Goal: Task Accomplishment & Management: Use online tool/utility

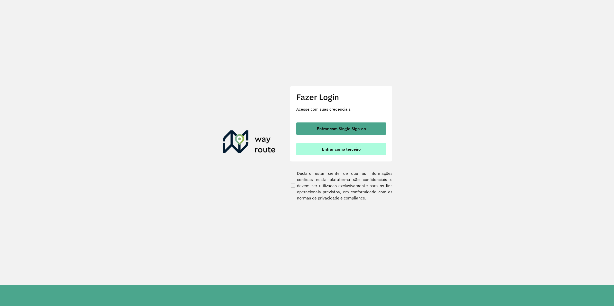
click at [344, 153] on button "Entrar como terceiro" at bounding box center [341, 149] width 90 height 12
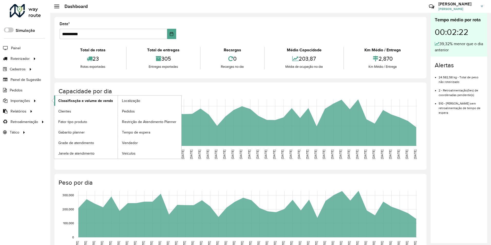
click at [87, 101] on span "Classificação e volume de venda" at bounding box center [85, 100] width 55 height 5
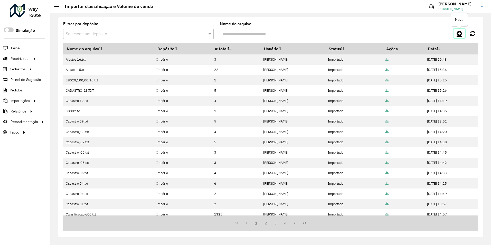
click at [460, 34] on icon at bounding box center [459, 33] width 5 height 6
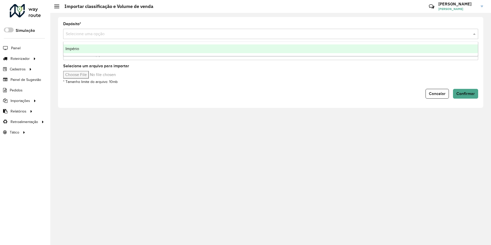
click at [77, 35] on input "text" at bounding box center [266, 34] width 400 height 6
click at [76, 48] on span "Império" at bounding box center [73, 48] width 14 height 4
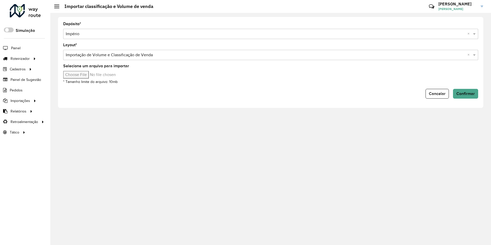
click at [81, 74] on input "Selecione um arquivo para importar" at bounding box center [106, 75] width 87 height 8
type input "**********"
click at [469, 93] on span "Confirmar" at bounding box center [465, 93] width 18 height 4
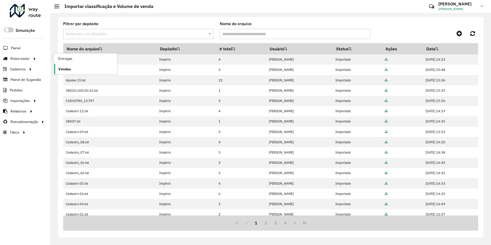
click at [64, 69] on span "Vendas" at bounding box center [64, 69] width 13 height 5
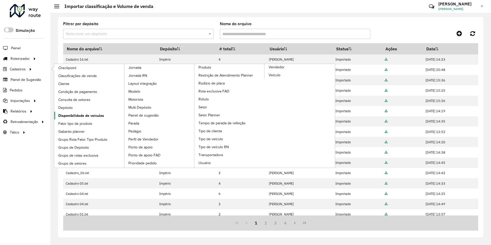
click at [74, 115] on span "Disponibilidade de veículos" at bounding box center [81, 115] width 46 height 5
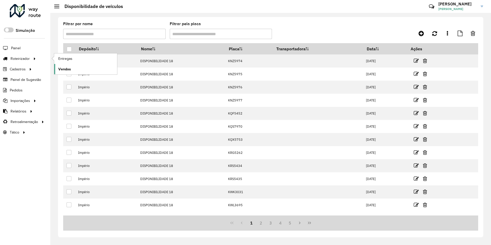
click at [67, 70] on span "Vendas" at bounding box center [64, 69] width 13 height 5
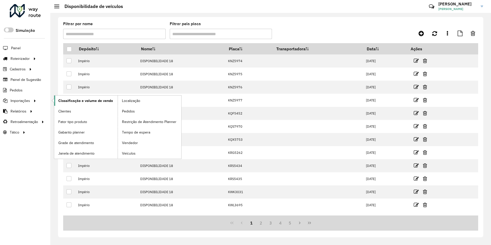
click at [86, 100] on span "Classificação e volume de venda" at bounding box center [85, 100] width 55 height 5
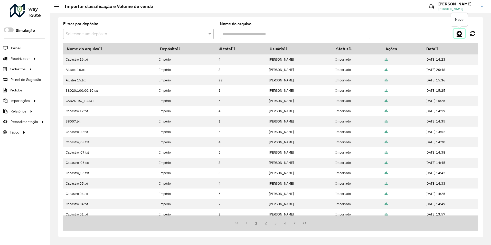
click at [460, 34] on icon at bounding box center [459, 33] width 5 height 6
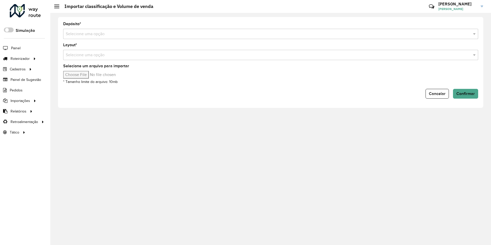
click at [104, 33] on input "text" at bounding box center [266, 34] width 400 height 6
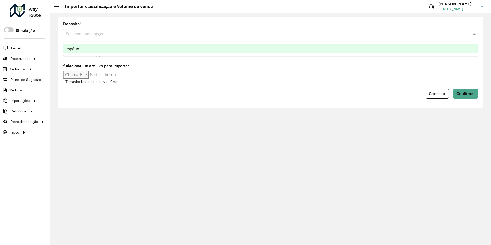
click at [71, 50] on span "Império" at bounding box center [73, 48] width 14 height 4
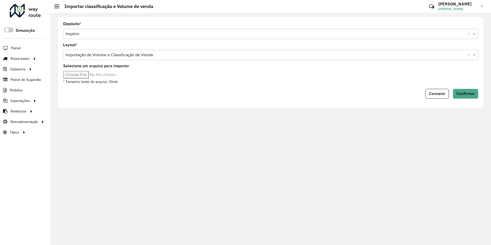
click at [83, 76] on input "Selecione um arquivo para importar" at bounding box center [106, 75] width 87 height 8
type input "**********"
click at [464, 94] on span "Confirmar" at bounding box center [465, 93] width 18 height 4
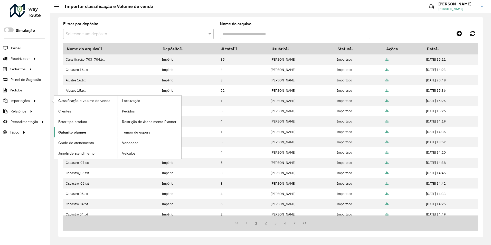
click at [76, 131] on span "Gabarito planner" at bounding box center [72, 132] width 28 height 5
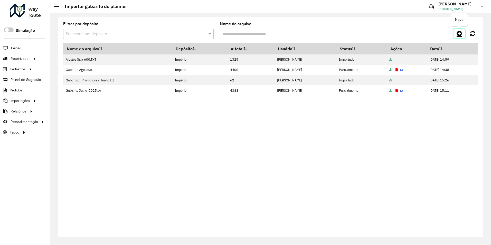
click at [458, 32] on icon at bounding box center [459, 33] width 5 height 6
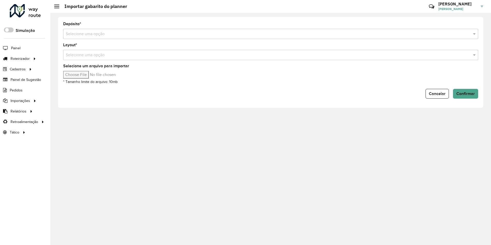
click at [93, 33] on input "text" at bounding box center [266, 34] width 400 height 6
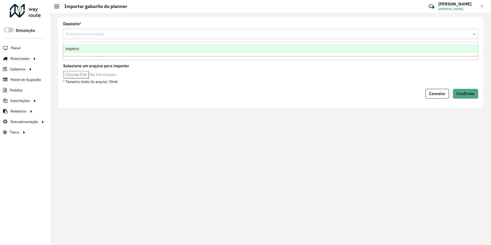
click at [74, 48] on span "Império" at bounding box center [73, 48] width 14 height 4
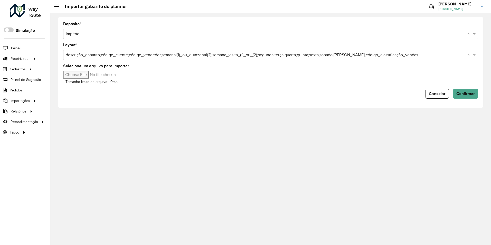
click at [83, 74] on input "Selecione um arquivo para importar" at bounding box center [106, 75] width 87 height 8
type input "**********"
click at [466, 95] on span "Confirmar" at bounding box center [465, 93] width 18 height 4
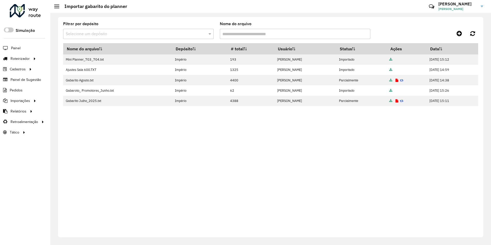
click at [257, 146] on div "Nome do arquivo Depósito # total Usuário Status Ações Data Mini Planner_703_704…" at bounding box center [270, 137] width 415 height 188
click at [67, 70] on span "Vendas" at bounding box center [64, 69] width 13 height 5
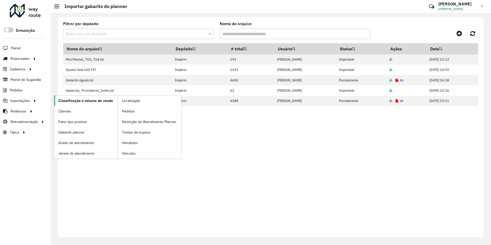
click at [80, 102] on span "Classificação e volume de venda" at bounding box center [85, 100] width 55 height 5
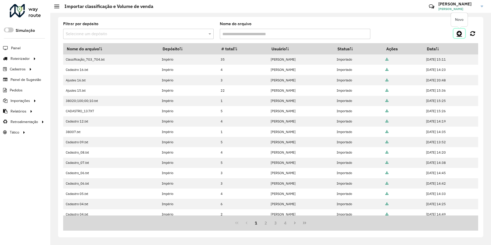
click at [459, 31] on icon at bounding box center [459, 33] width 5 height 6
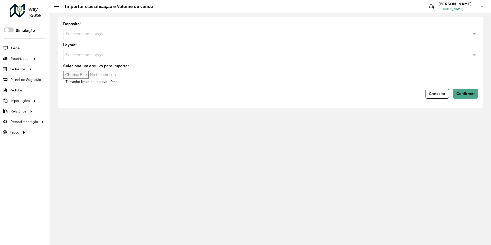
click at [89, 38] on div "Selecione uma opção" at bounding box center [270, 34] width 415 height 10
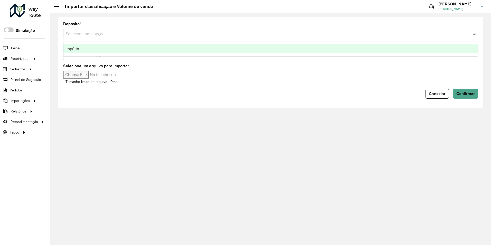
click at [73, 49] on span "Império" at bounding box center [73, 48] width 14 height 4
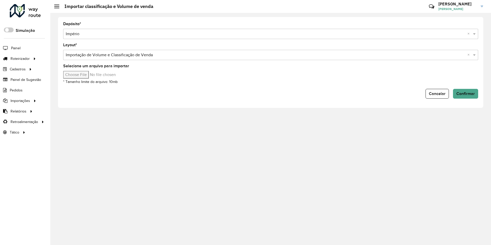
click at [82, 73] on input "Selecione um arquivo para importar" at bounding box center [106, 75] width 87 height 8
type input "**********"
click at [463, 91] on button "Confirmar" at bounding box center [465, 94] width 25 height 10
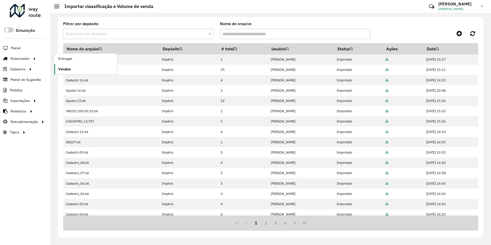
click at [65, 69] on span "Vendas" at bounding box center [64, 69] width 13 height 5
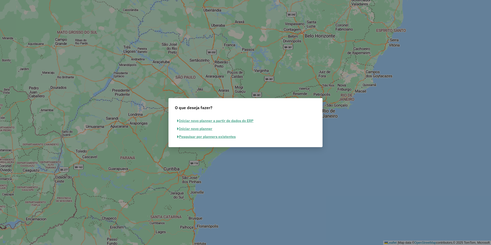
click at [209, 138] on button "Pesquisar por planners existentes" at bounding box center [206, 137] width 63 height 8
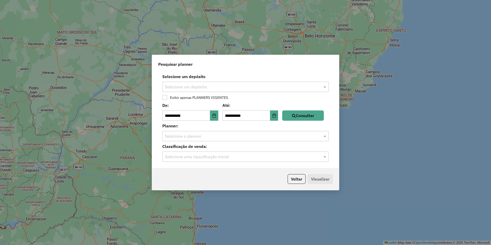
click at [203, 84] on input "text" at bounding box center [240, 87] width 151 height 6
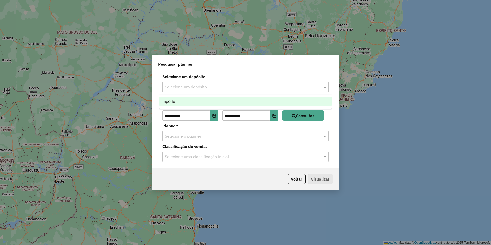
click at [167, 100] on span "Império" at bounding box center [169, 101] width 14 height 4
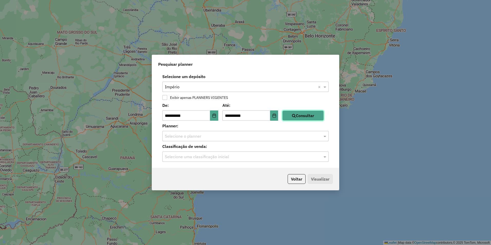
click at [296, 117] on icon "button" at bounding box center [294, 116] width 4 height 4
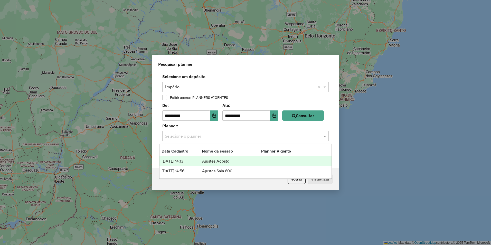
click at [196, 135] on input "text" at bounding box center [240, 136] width 151 height 6
click at [224, 161] on td "Ajustes Agosto" at bounding box center [231, 161] width 59 height 7
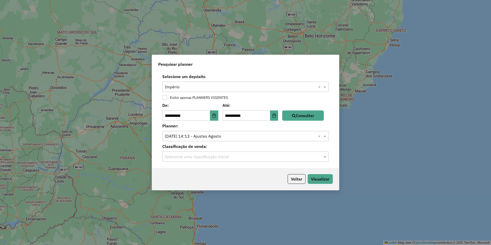
click at [212, 155] on input "text" at bounding box center [240, 157] width 151 height 6
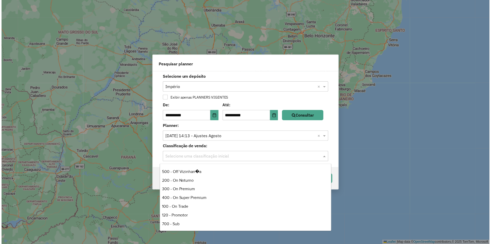
scroll to position [51, 0]
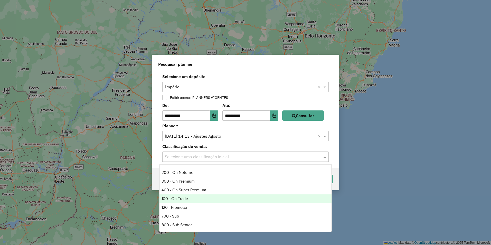
click at [177, 198] on div "100 - On Trade" at bounding box center [246, 198] width 172 height 9
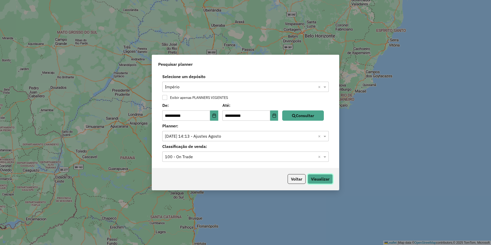
click at [319, 178] on button "Visualizar" at bounding box center [320, 179] width 25 height 10
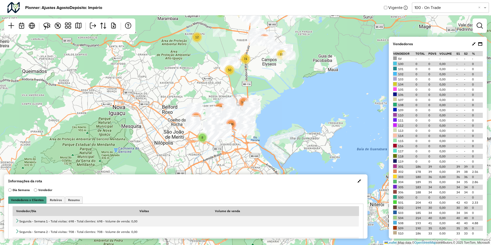
click at [158, 94] on div "3 8 203 119 141 436 12 6 64 15 50 74 2 5 8 65 48 164 50 224 Leaflet | Map data …" at bounding box center [245, 122] width 491 height 245
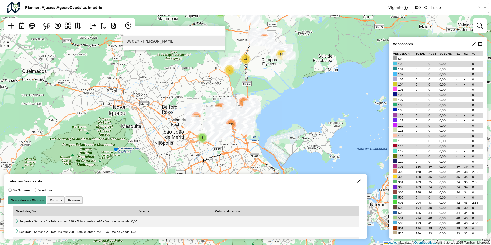
type input "*****"
click at [160, 42] on li "38027 - MATHEUS PIO REGO" at bounding box center [174, 41] width 102 height 10
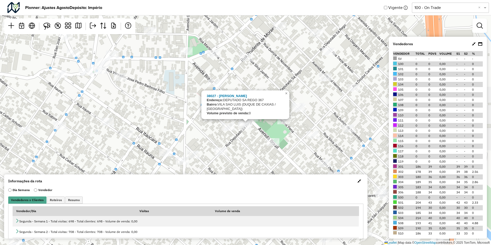
click at [246, 135] on div "38027 - MATHEUS PIO REGO Endereço: DEPUTADO SA REGO 367 Bairro: VILA SAO LUIS (…" at bounding box center [245, 122] width 491 height 245
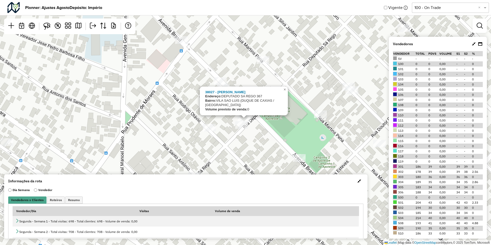
click at [244, 129] on div at bounding box center [241, 125] width 13 height 8
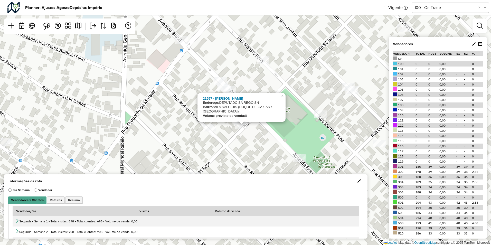
click at [237, 136] on div "21957 - MESSIAS MOREIRA CRUZ Endereço: DEPUTADO SA REGO SN Bairro: VILA SAO LUI…" at bounding box center [245, 122] width 491 height 245
click at [244, 117] on strong "Volume previsto de venda:" at bounding box center [224, 116] width 42 height 4
click at [246, 143] on div "21957 - MESSIAS MOREIRA CRUZ Endereço: DEPUTADO SA REGO SN Bairro: VILA SAO LUI…" at bounding box center [245, 122] width 491 height 245
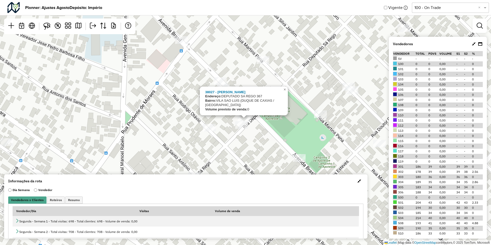
click at [254, 132] on div "38027 - MATHEUS PIO REGO Endereço: DEPUTADO SA REGO 367 Bairro: VILA SAO LUIS (…" at bounding box center [245, 122] width 491 height 245
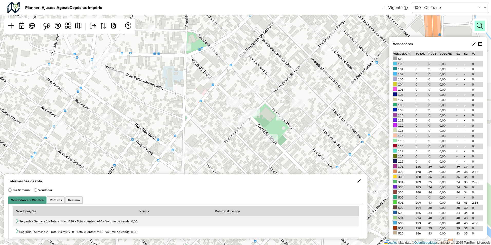
click at [481, 26] on em at bounding box center [480, 26] width 6 height 6
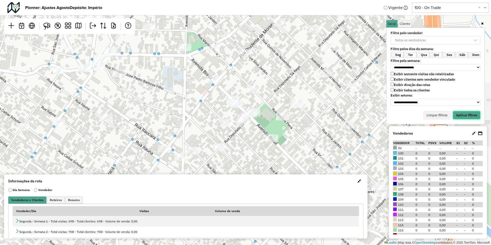
click at [470, 112] on button "Aplicar filtros" at bounding box center [467, 115] width 28 height 9
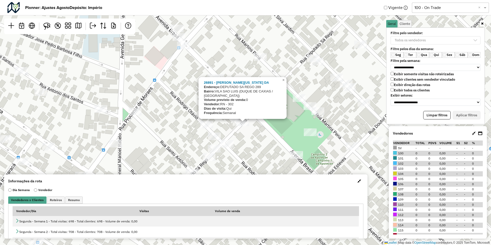
click at [261, 133] on div "26891 - JOHNNY WASHINGTON DA Endereço: DEPUTADO SA REGO 289 Bairro: VILA SAO LU…" at bounding box center [245, 122] width 491 height 245
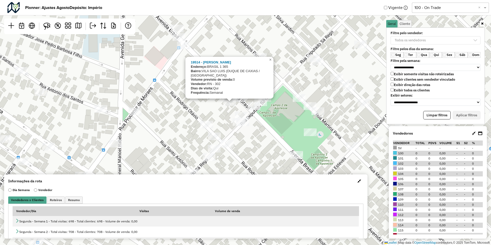
click at [170, 126] on div "19514 - MARDONE AZEVEDO Endereço: BRASIL 1 365 Bairro: VILA SAO LUIS (DUQUE DE …" at bounding box center [245, 122] width 491 height 245
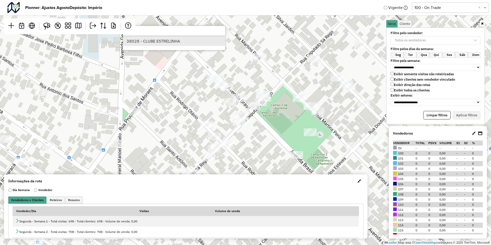
type input "*****"
click at [150, 42] on li "38028 - CLUBE ESTRELINHA" at bounding box center [174, 41] width 102 height 10
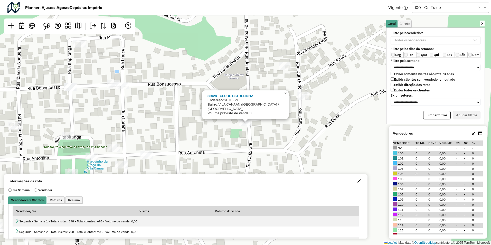
click at [243, 128] on div "38028 - CLUBE ESTRELINHA Endereço: SETE SN Bairro: VILA CANAAN (DUQUE DE CAXIAS…" at bounding box center [245, 122] width 491 height 245
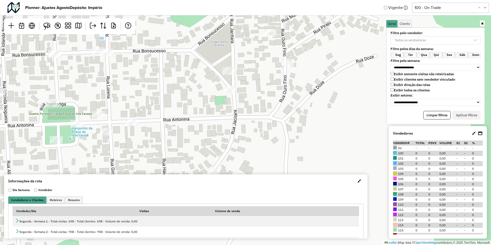
drag, startPoint x: 247, startPoint y: 139, endPoint x: 231, endPoint y: 106, distance: 36.4
click at [231, 106] on div "Leaflet | Map data © OpenStreetMap contributors,© 2025 TomTom, Microsoft" at bounding box center [245, 122] width 491 height 245
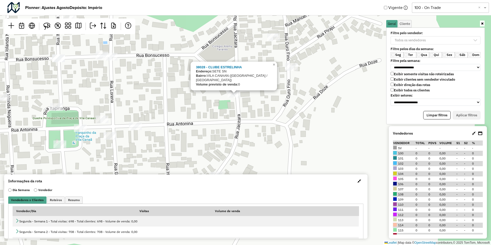
click at [228, 101] on div "38028 - CLUBE ESTRELINHA Endereço: SETE SN Bairro: VILA CANAAN (DUQUE DE CAXIAS…" at bounding box center [245, 122] width 491 height 245
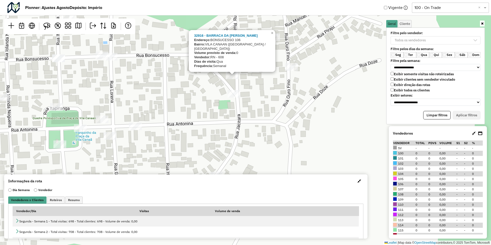
click at [152, 122] on div "32916 - BARRACA DA RITA Endereço: BONSUCESSO 106 Bairro: VILA CANAAN (DUQUE DE …" at bounding box center [245, 122] width 491 height 245
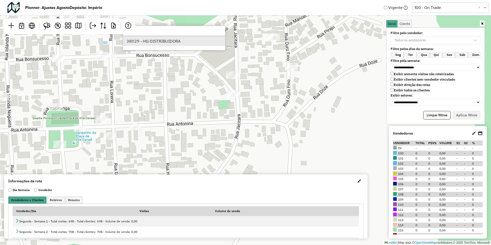
type input "*****"
drag, startPoint x: 160, startPoint y: 43, endPoint x: 179, endPoint y: 45, distance: 19.2
click at [162, 40] on li "38029 - HG DISTRIBUIDORA" at bounding box center [174, 41] width 102 height 10
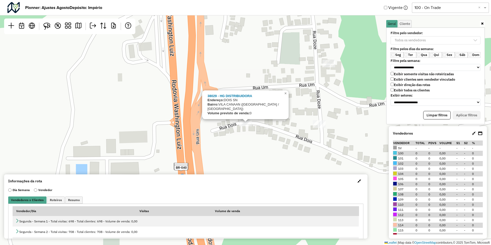
click at [253, 136] on div "38029 - HG DISTRIBUIDORA Endereço: DOIS SN Bairro: VILA CANAAN (DUQUE DE CAXIAS…" at bounding box center [245, 122] width 491 height 245
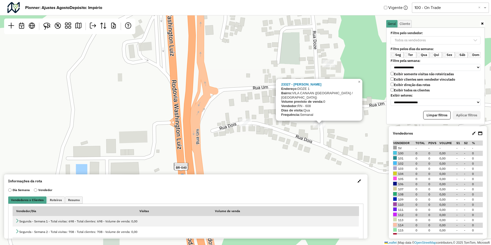
click at [197, 123] on div "23327 - ELISABETE CALIXTO Endereço: DOZE 1 Bairro: VILA CANAAN (DUQUE DE CAXIAS…" at bounding box center [245, 122] width 491 height 245
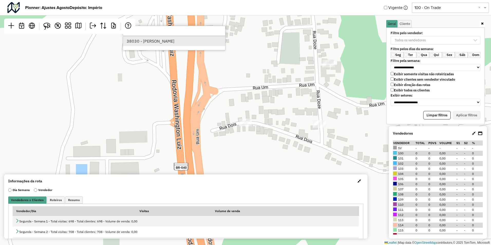
type input "*****"
click at [165, 40] on li "38030 - DIVA SANTOS" at bounding box center [174, 41] width 102 height 10
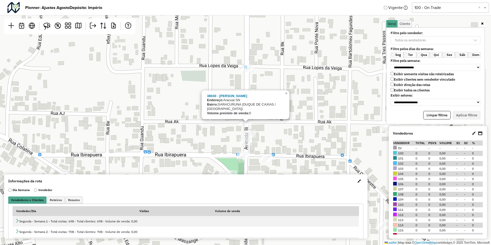
click at [221, 138] on div "38030 - DIVA SANTOS Endereço: Aracuai SN Bairro: SARACURUNA (DUQUE DE CAXIAS / …" at bounding box center [245, 122] width 491 height 245
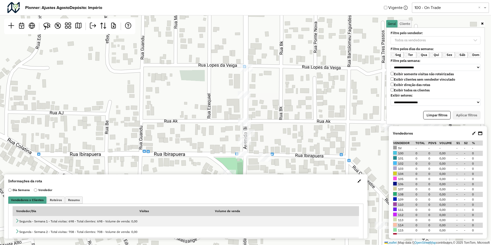
drag, startPoint x: 269, startPoint y: 139, endPoint x: 217, endPoint y: 103, distance: 63.1
click at [217, 103] on div "Leaflet | Map data © OpenStreetMap contributors,© 2025 TomTom, Microsoft" at bounding box center [245, 122] width 491 height 245
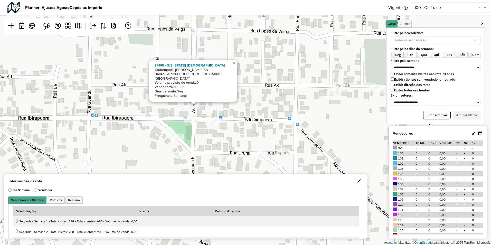
click at [210, 110] on div "37498 - WASHINGTON CRISTIANO Endereço: R. Ezequiel Medeiros SN Bairro: JARDIM L…" at bounding box center [245, 122] width 491 height 245
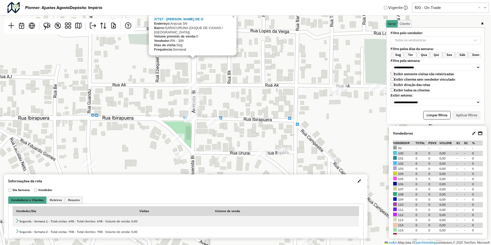
click at [101, 85] on div "37727 - ALEXANDRE NETTO DE O Endereço: Aracuai SN Bairro: SARACURUNA (DUQUE DE …" at bounding box center [245, 122] width 491 height 245
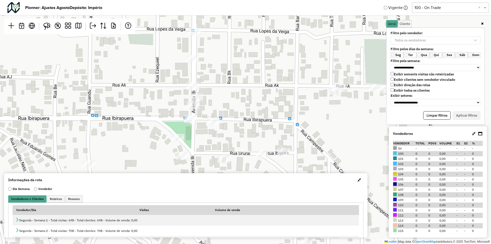
click at [429, 8] on input "text" at bounding box center [446, 8] width 62 height 6
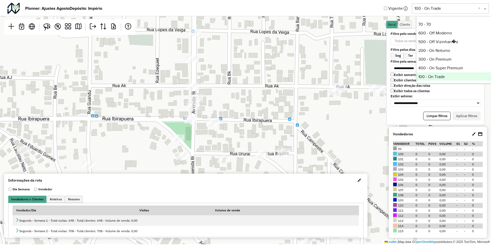
scroll to position [1, 0]
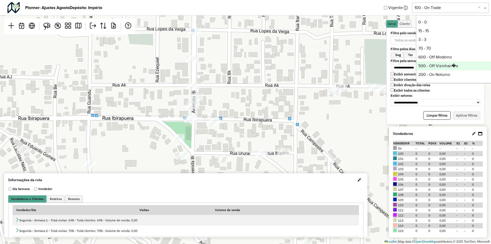
click at [431, 64] on div "500 - Off Vizinhan�a" at bounding box center [454, 65] width 77 height 9
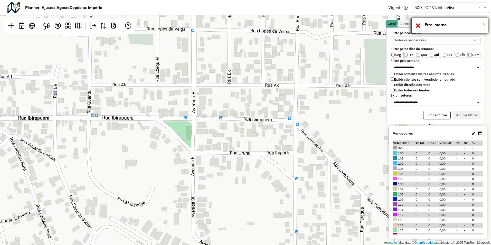
click at [484, 24] on span "×" at bounding box center [484, 24] width 3 height 6
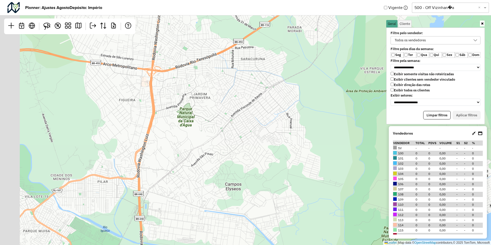
drag, startPoint x: 170, startPoint y: 82, endPoint x: 246, endPoint y: 127, distance: 88.0
click at [246, 127] on div "Leaflet | Map data © OpenStreetMap contributors,© 2025 TomTom, Microsoft" at bounding box center [245, 122] width 491 height 245
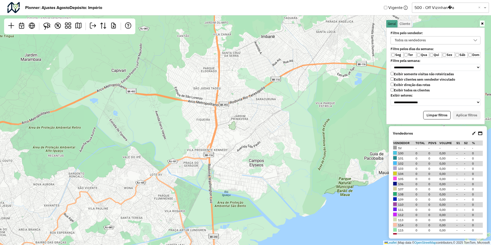
drag, startPoint x: 192, startPoint y: 92, endPoint x: 222, endPoint y: 129, distance: 48.0
click at [222, 129] on div "Leaflet | Map data © OpenStreetMap contributors,© 2025 TomTom, Microsoft" at bounding box center [245, 122] width 491 height 245
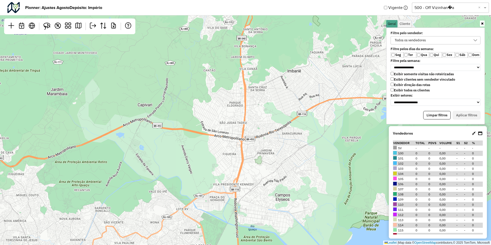
click at [238, 125] on div "Leaflet | Map data © OpenStreetMap contributors,© 2025 TomTom, Microsoft" at bounding box center [245, 122] width 491 height 245
click at [394, 90] on label "Exibir todos os clientes" at bounding box center [410, 90] width 39 height 4
click at [463, 113] on button "Aplicar filtros" at bounding box center [467, 115] width 28 height 9
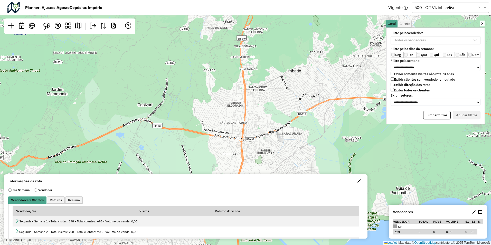
click at [416, 40] on p-multiselect "Todos os vendedores" at bounding box center [436, 40] width 90 height 4
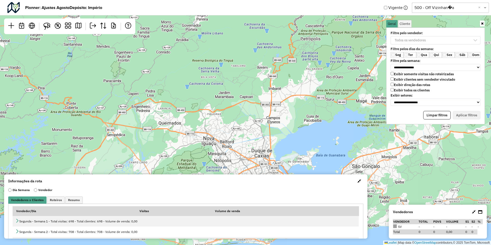
click at [394, 90] on label "Exibir todos os clientes" at bounding box center [410, 90] width 39 height 4
click at [465, 115] on button "Aplicar filtros" at bounding box center [467, 115] width 28 height 9
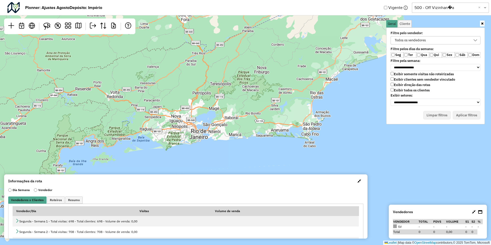
click at [418, 40] on div "Todos os vendedores" at bounding box center [410, 40] width 35 height 8
click at [395, 51] on div "All items unselected" at bounding box center [395, 50] width 5 height 5
click at [266, 114] on div "Leaflet | Map data © OpenStreetMap contributors,© 2025 TomTom, Microsoft" at bounding box center [245, 122] width 491 height 245
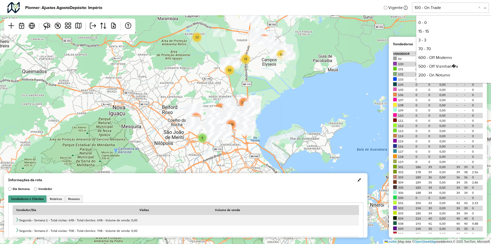
click at [448, 9] on input "text" at bounding box center [446, 8] width 62 height 6
click at [430, 63] on div "500 - Off Vizinhan�a" at bounding box center [454, 65] width 77 height 9
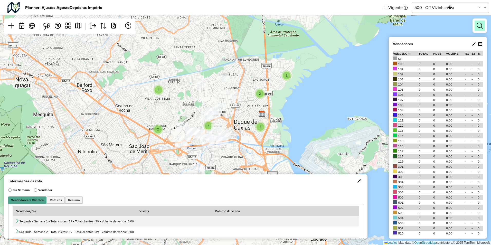
click at [485, 27] on link at bounding box center [480, 26] width 10 height 10
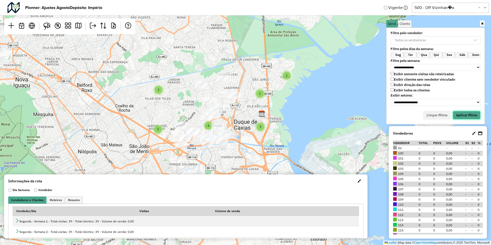
click at [458, 114] on button "Aplicar filtros" at bounding box center [467, 115] width 28 height 9
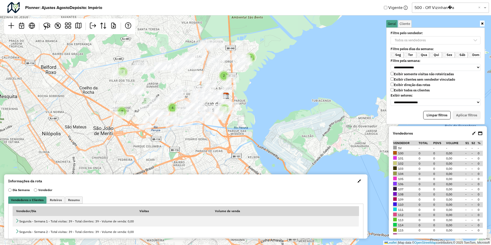
drag, startPoint x: 215, startPoint y: 162, endPoint x: 172, endPoint y: 142, distance: 47.3
click at [172, 142] on div "3 2 3 3 2 2 2 4 2 Leaflet | Map data © OpenStreetMap contributors,© 2025 TomTom…" at bounding box center [245, 122] width 491 height 245
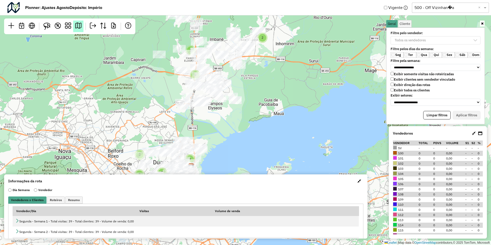
click at [78, 30] on link at bounding box center [78, 27] width 10 height 12
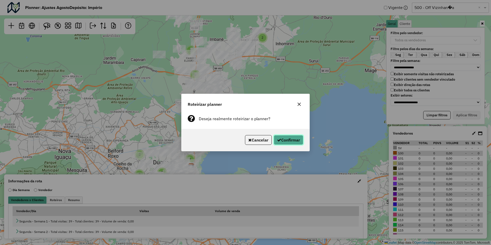
click at [283, 140] on button "Confirmar" at bounding box center [289, 140] width 30 height 10
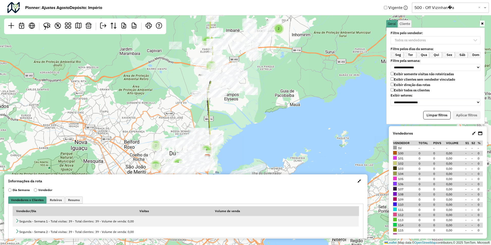
drag, startPoint x: 275, startPoint y: 151, endPoint x: 222, endPoint y: 96, distance: 76.3
click at [222, 96] on div "2 2 2 3 9 2 5 5 Leaflet | Map data © OpenStreetMap contributors,© 2025 TomTom, …" at bounding box center [245, 122] width 491 height 245
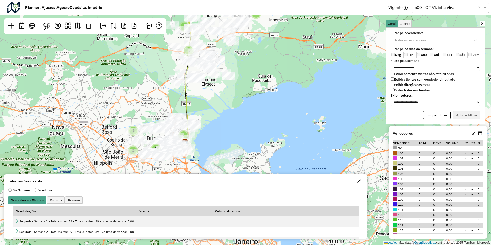
drag, startPoint x: 214, startPoint y: 92, endPoint x: 218, endPoint y: 132, distance: 39.9
click at [218, 132] on div "2 2 3 2 2 9 2 2 5 2 2 3 5 Leaflet | Map data © OpenStreetMap contributors,© 202…" at bounding box center [245, 122] width 491 height 245
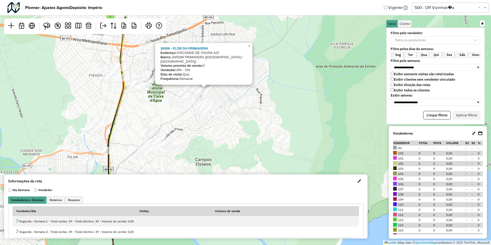
drag, startPoint x: 197, startPoint y: 143, endPoint x: 183, endPoint y: 112, distance: 33.8
click at [185, 115] on div "2 2 3 2 2 2 26309 - FLOR DA PRIMAVERA Endereço: VISCONDE DE ITAUNA 423 Bairro: …" at bounding box center [245, 122] width 491 height 245
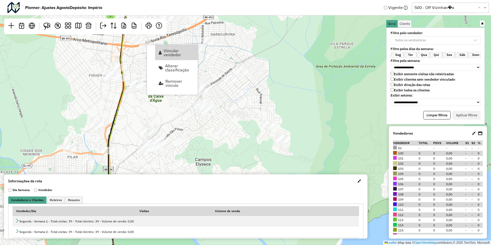
click at [130, 58] on div "2 2 3 2 2 2 Leaflet | Map data © OpenStreetMap contributors,© 2025 TomTom, Micr…" at bounding box center [245, 122] width 491 height 245
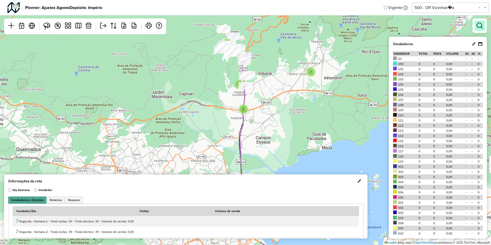
click at [482, 25] on em at bounding box center [480, 26] width 6 height 6
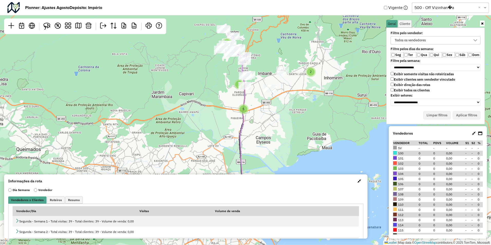
click at [390, 92] on div "Exibir somente visitas não roteirizadas Exibir clientes sem vendedor vinculado …" at bounding box center [436, 83] width 96 height 22
click at [463, 111] on button "Aplicar filtros" at bounding box center [467, 115] width 28 height 9
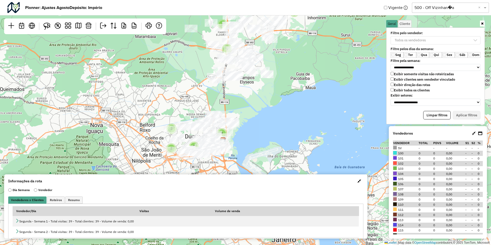
drag, startPoint x: 286, startPoint y: 156, endPoint x: 270, endPoint y: 96, distance: 62.3
click at [270, 96] on div "2 2 2 3 9 2 5 5 Leaflet | Map data © OpenStreetMap contributors,© 2025 TomTom, …" at bounding box center [245, 122] width 491 height 245
drag, startPoint x: 254, startPoint y: 88, endPoint x: 250, endPoint y: 121, distance: 33.4
click at [250, 121] on div "9 2 2 5 2 2 3 5 Leaflet | Map data © OpenStreetMap contributors,© 2025 TomTom, …" at bounding box center [245, 122] width 491 height 245
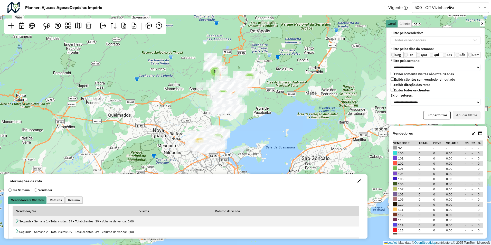
click at [358, 180] on span "button" at bounding box center [360, 181] width 4 height 4
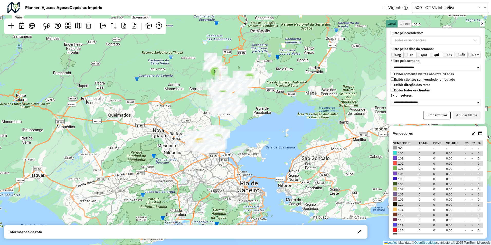
click at [359, 231] on span "button" at bounding box center [360, 232] width 4 height 4
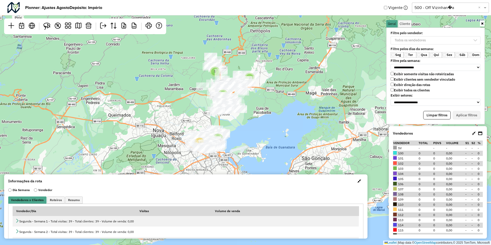
click at [358, 180] on span "button" at bounding box center [360, 181] width 4 height 4
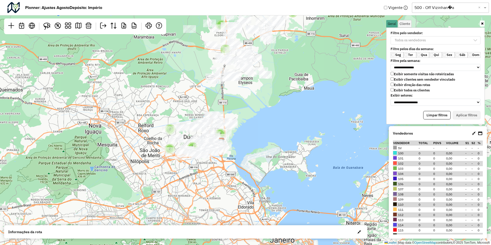
drag, startPoint x: 258, startPoint y: 143, endPoint x: 338, endPoint y: 119, distance: 83.0
click at [338, 119] on div "9 2 2 5 2 2 3 5 Leaflet | Map data © OpenStreetMap contributors,© 2025 TomTom, …" at bounding box center [245, 122] width 491 height 245
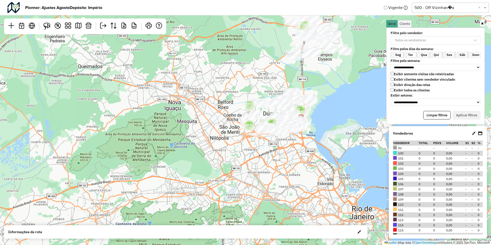
drag, startPoint x: 315, startPoint y: 150, endPoint x: 214, endPoint y: 184, distance: 106.7
click at [215, 185] on div "9 2 2 5 2 2 3 5 Leaflet | Map data © OpenStreetMap contributors,© 2025 TomTom, …" at bounding box center [245, 122] width 491 height 245
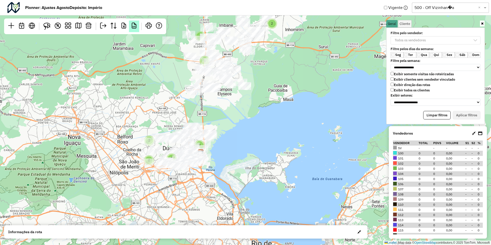
click at [133, 27] on span "KM" at bounding box center [134, 27] width 3 height 2
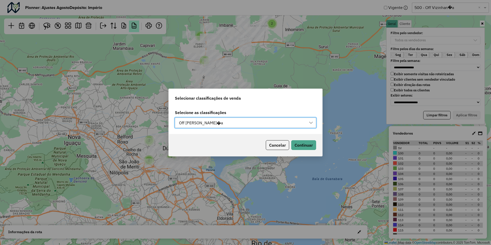
scroll to position [4, 23]
click at [305, 145] on button "Continuar" at bounding box center [303, 145] width 25 height 10
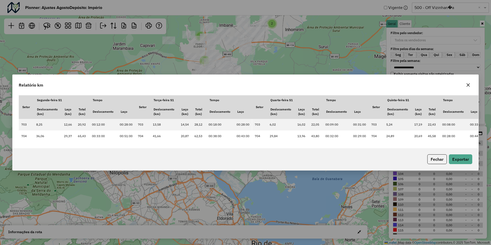
click at [468, 84] on icon "button" at bounding box center [468, 85] width 4 height 4
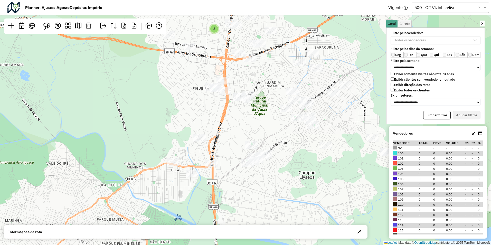
click at [193, 50] on div at bounding box center [189, 47] width 13 height 8
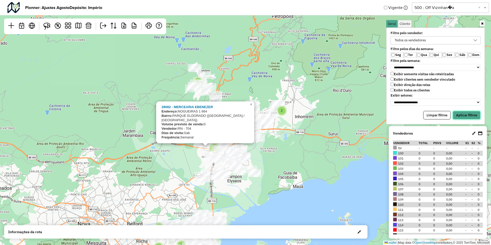
click at [463, 114] on button "Aplicar filtros" at bounding box center [467, 115] width 28 height 9
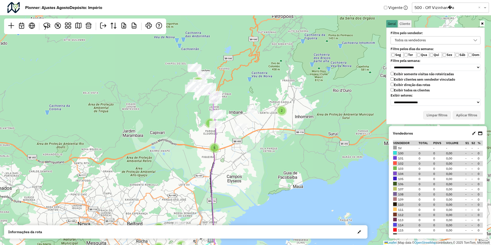
click at [404, 58] on div "**********" at bounding box center [436, 68] width 96 height 77
click at [468, 113] on button "Aplicar filtros" at bounding box center [467, 115] width 28 height 9
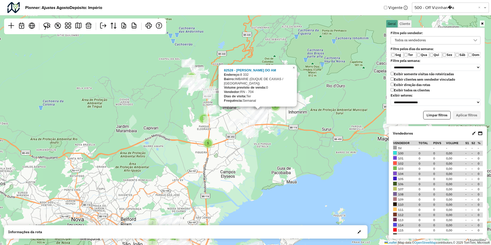
click at [390, 56] on div "Seg Ter Qua Qui Sex Sáb Dom" at bounding box center [436, 55] width 96 height 6
click at [463, 114] on button "Aplicar filtros" at bounding box center [467, 115] width 28 height 9
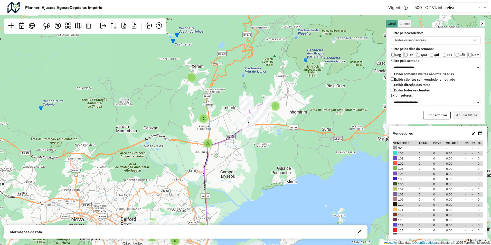
drag, startPoint x: 224, startPoint y: 155, endPoint x: 240, endPoint y: 76, distance: 81.4
click at [240, 76] on div "2 2 2 3 9 2 5 5 Leaflet | Map data © OpenStreetMap contributors,© 2025 TomTom, …" at bounding box center [245, 122] width 491 height 245
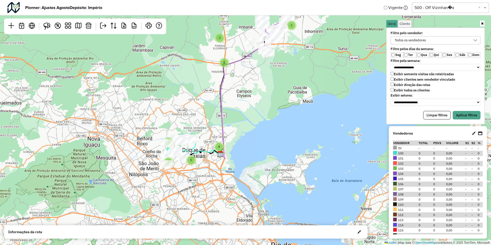
click at [405, 41] on div "Todos os vendedores" at bounding box center [410, 40] width 35 height 8
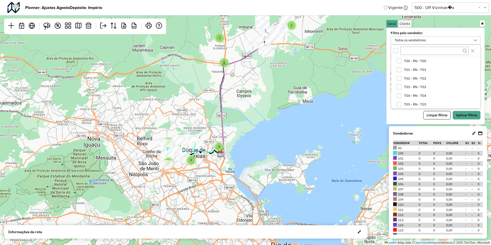
scroll to position [642, 0]
click at [400, 77] on div "703 - RN - 703" at bounding box center [399, 77] width 5 height 5
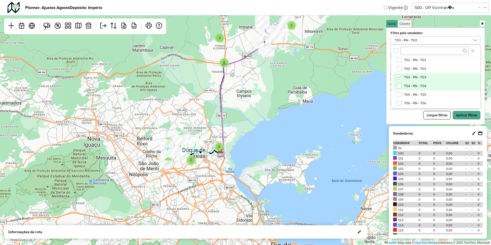
click at [398, 83] on li "704 - RN - 704" at bounding box center [436, 86] width 87 height 9
click at [461, 112] on button "Aplicar filtros" at bounding box center [467, 115] width 28 height 9
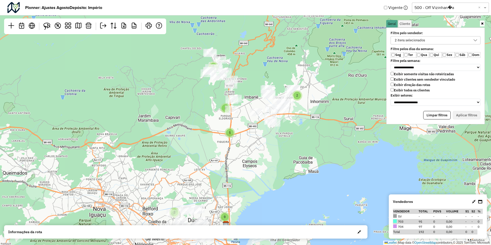
click at [234, 104] on div at bounding box center [232, 100] width 13 height 8
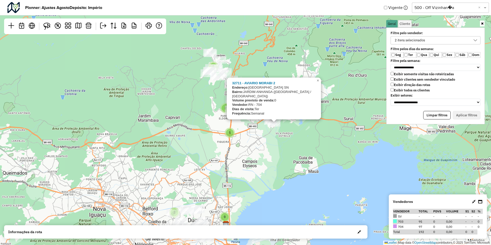
click at [293, 137] on div "9 2 2 5 2 2 3 5 32711 - AVIARIO MORABI 2 Endereço: ANDALUSIA SN Bairro: JARDIM …" at bounding box center [245, 122] width 491 height 245
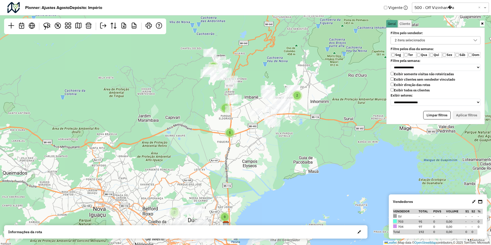
click at [419, 53] on label "Qua" at bounding box center [422, 55] width 13 height 6
click at [454, 55] on label "Sex" at bounding box center [448, 55] width 13 height 6
click at [478, 115] on button "Aplicar filtros" at bounding box center [467, 115] width 28 height 9
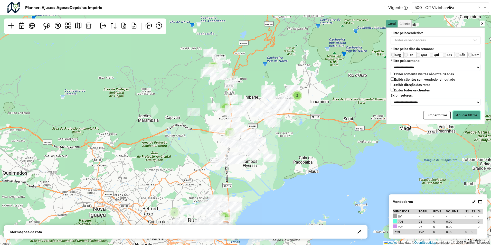
click at [465, 113] on button "Aplicar filtros" at bounding box center [467, 115] width 28 height 9
click at [134, 24] on em "KM" at bounding box center [134, 26] width 6 height 6
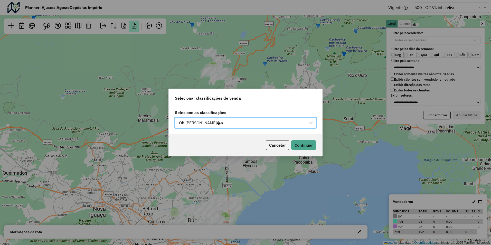
scroll to position [4, 23]
click at [313, 143] on button "Continuar" at bounding box center [303, 145] width 25 height 10
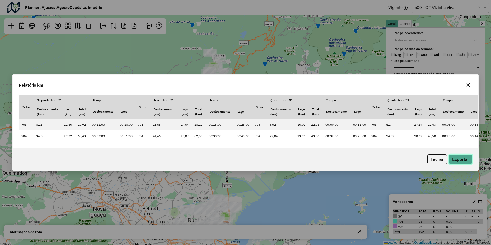
click at [458, 155] on div "Fechar Exportar" at bounding box center [246, 159] width 466 height 22
click at [458, 161] on button "Exportar" at bounding box center [460, 159] width 23 height 10
click at [468, 86] on icon "button" at bounding box center [468, 85] width 4 height 4
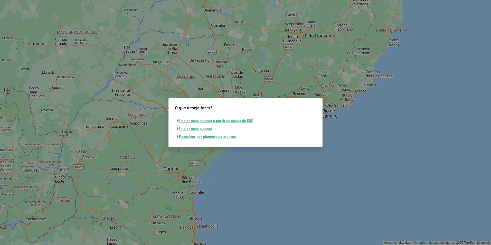
click at [200, 137] on button "Pesquisar por planners existentes" at bounding box center [206, 137] width 63 height 8
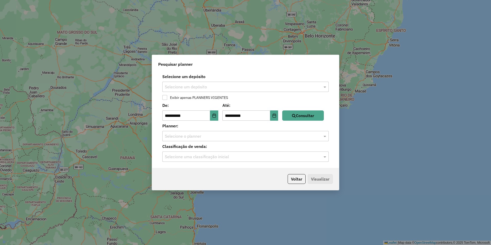
click at [198, 83] on div "Selecione um depósito" at bounding box center [245, 87] width 166 height 10
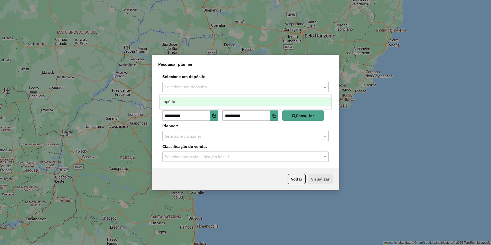
click at [173, 100] on span "Império" at bounding box center [169, 101] width 14 height 4
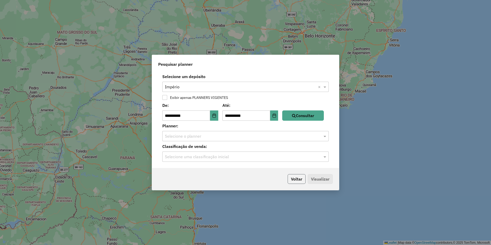
click at [298, 182] on button "Voltar" at bounding box center [297, 179] width 18 height 10
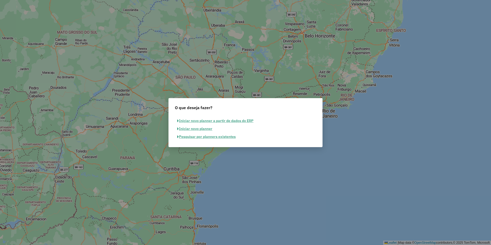
click at [196, 130] on button "Iniciar novo planner" at bounding box center [195, 129] width 40 height 8
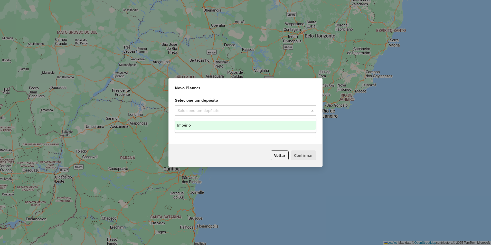
click at [194, 110] on input "text" at bounding box center [241, 111] width 126 height 6
click at [189, 124] on span "Império" at bounding box center [184, 125] width 14 height 4
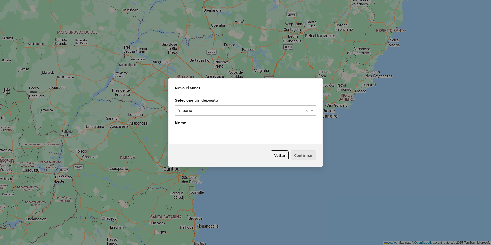
click at [207, 130] on input "text" at bounding box center [245, 133] width 141 height 10
type input "*"
type input "**********"
click at [299, 154] on button "Confirmar" at bounding box center [303, 156] width 25 height 10
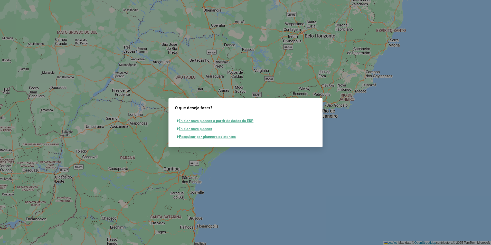
click at [200, 139] on button "Pesquisar por planners existentes" at bounding box center [206, 137] width 63 height 8
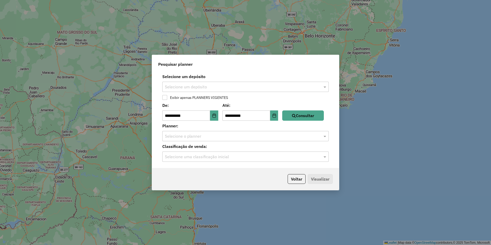
click at [204, 86] on input "text" at bounding box center [240, 87] width 151 height 6
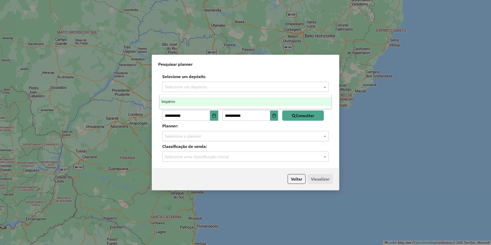
click at [173, 102] on span "Império" at bounding box center [169, 101] width 14 height 4
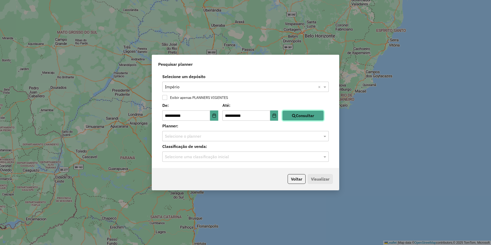
click at [303, 115] on button "Consultar" at bounding box center [303, 115] width 42 height 10
click at [191, 137] on input "text" at bounding box center [240, 136] width 151 height 6
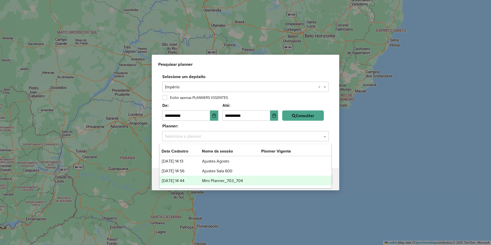
click at [219, 179] on td "Mini Planner_703_704" at bounding box center [231, 181] width 59 height 7
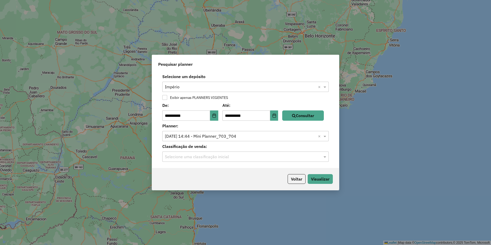
click at [209, 154] on input "text" at bounding box center [240, 157] width 151 height 6
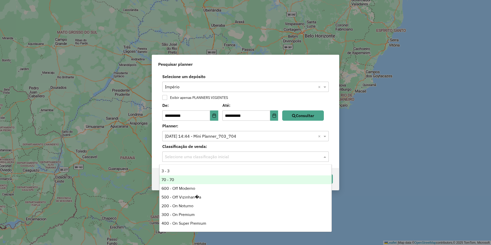
scroll to position [26, 0]
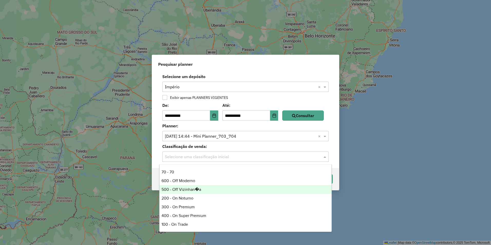
click at [181, 190] on div "500 - Off Vizinhan�a" at bounding box center [246, 189] width 172 height 9
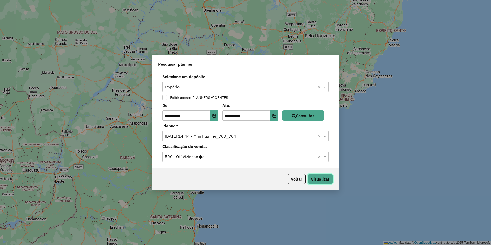
click at [323, 178] on button "Visualizar" at bounding box center [320, 179] width 25 height 10
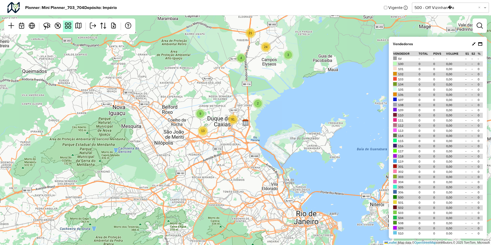
click at [67, 26] on em at bounding box center [68, 26] width 6 height 6
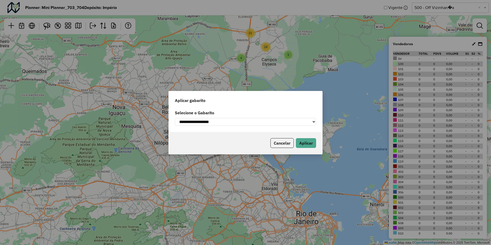
click at [196, 122] on select "**********" at bounding box center [245, 122] width 141 height 8
select select "*********"
click at [175, 118] on select "**********" at bounding box center [245, 122] width 141 height 8
click at [309, 146] on button "Aplicar" at bounding box center [306, 143] width 20 height 10
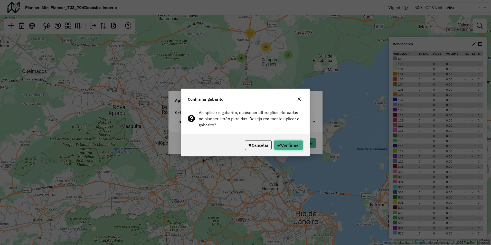
click at [288, 147] on button "Confirmar" at bounding box center [289, 145] width 30 height 10
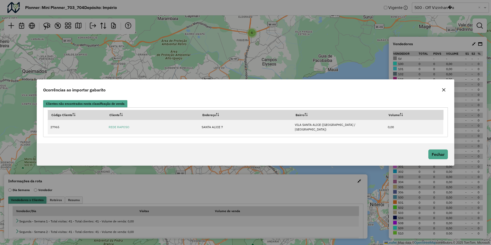
click at [444, 92] on icon "button" at bounding box center [444, 90] width 4 height 4
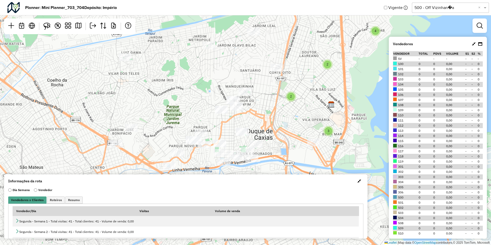
drag, startPoint x: 200, startPoint y: 115, endPoint x: 197, endPoint y: 103, distance: 12.1
click at [197, 103] on div "4 3 2 2 Leaflet | Map data © OpenStreetMap contributors,© 2025 TomTom, Microsoft" at bounding box center [245, 122] width 491 height 245
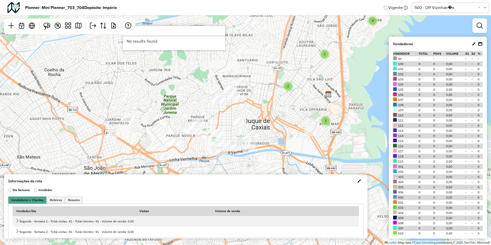
type input "*****"
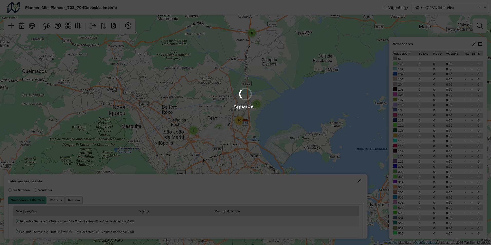
click at [191, 88] on hb-app "Aguarde... Pop-up bloqueado! Seu navegador bloqueou automáticamente a abertura …" at bounding box center [245, 122] width 491 height 245
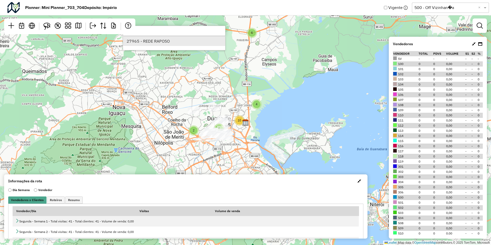
type input "*****"
click at [159, 40] on li "27965 - REDE RAPOSO" at bounding box center [174, 41] width 102 height 10
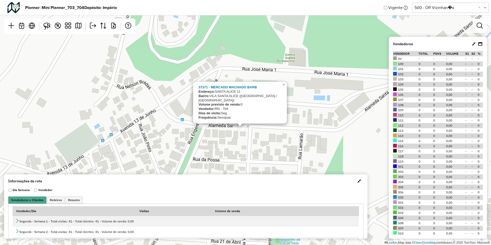
click at [243, 134] on div "37371 - MERCADO MACHADO BARB Endereço: [STREET_ADDRESS] Bairro: [GEOGRAPHIC_DAT…" at bounding box center [245, 122] width 491 height 245
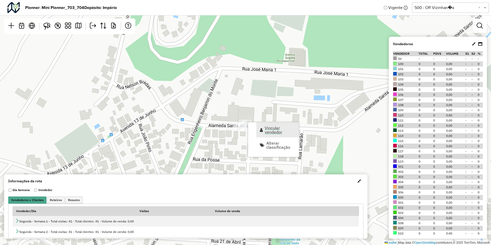
click at [267, 129] on span "Vincular vendedor" at bounding box center [280, 130] width 31 height 8
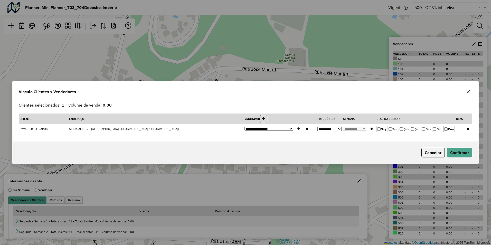
click at [255, 128] on select "**********" at bounding box center [269, 129] width 49 height 4
select select "********"
click at [245, 127] on select "**********" at bounding box center [269, 129] width 49 height 4
click at [332, 127] on select "**********" at bounding box center [330, 129] width 24 height 4
select select "*"
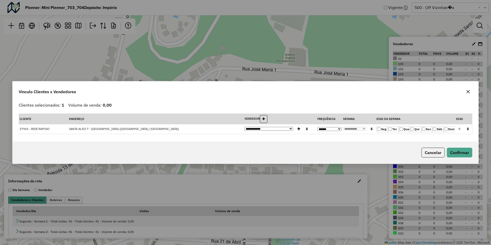
click at [318, 127] on select "**********" at bounding box center [330, 129] width 24 height 4
click at [470, 152] on button "Confirmar" at bounding box center [459, 153] width 25 height 10
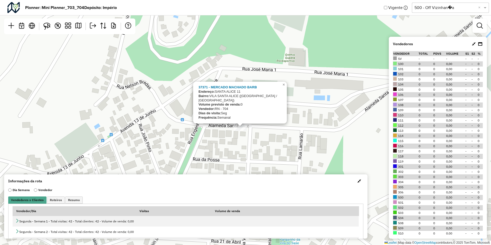
click at [296, 127] on div "37371 - MERCADO MACHADO BARB Endereço: [STREET_ADDRESS] Bairro: [GEOGRAPHIC_DAT…" at bounding box center [245, 122] width 491 height 245
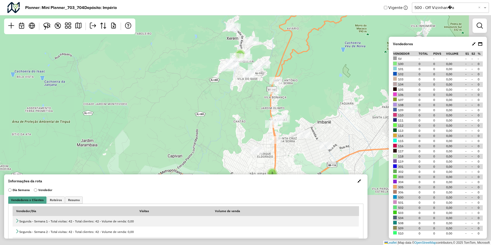
drag, startPoint x: 275, startPoint y: 152, endPoint x: 225, endPoint y: 93, distance: 77.8
click at [225, 93] on div "4 4 4 5 2 3 3 2 Leaflet | Map data © OpenStreetMap contributors,© 2025 TomTom, …" at bounding box center [245, 122] width 491 height 245
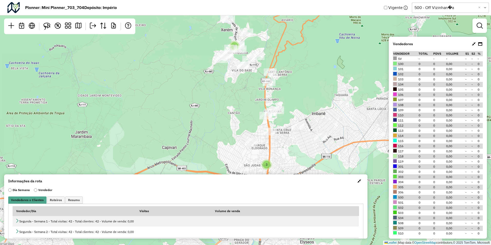
drag, startPoint x: 151, startPoint y: 70, endPoint x: 149, endPoint y: 65, distance: 5.3
click at [149, 65] on div "4 4 4 5 2 3 3 2 Leaflet | Map data © OpenStreetMap contributors,© 2025 TomTom, …" at bounding box center [245, 122] width 491 height 245
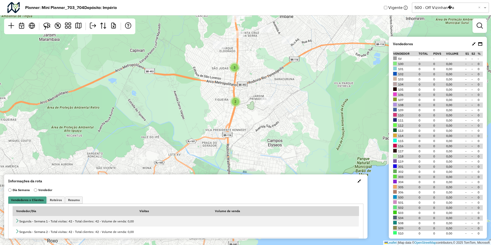
click at [328, 76] on div "4 4 4 5 2 3 3 2 Leaflet | Map data © OpenStreetMap contributors,© 2025 TomTom, …" at bounding box center [245, 122] width 491 height 245
click at [481, 20] on div at bounding box center [480, 25] width 14 height 14
click at [480, 26] on em at bounding box center [480, 26] width 6 height 6
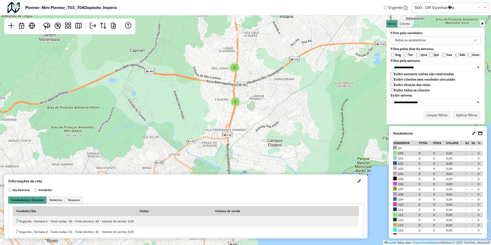
click at [394, 79] on label "Exibir clientes sem vendedor vinculado" at bounding box center [423, 79] width 64 height 4
click at [463, 113] on button "Aplicar filtros" at bounding box center [467, 115] width 28 height 9
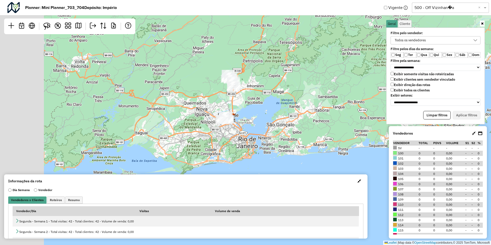
drag, startPoint x: 172, startPoint y: 131, endPoint x: 243, endPoint y: 109, distance: 74.2
click at [243, 109] on div "Leaflet | Map data © OpenStreetMap contributors,© 2025 TomTom, Microsoft" at bounding box center [245, 122] width 491 height 245
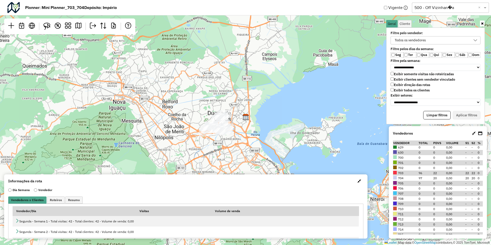
scroll to position [363, 0]
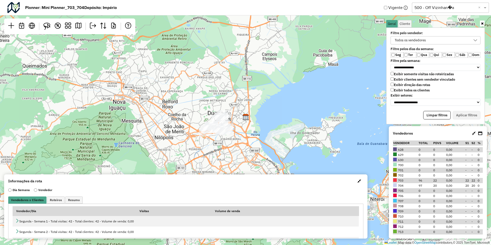
click at [407, 53] on label "Ter" at bounding box center [410, 55] width 13 height 6
click at [423, 53] on label "Qua" at bounding box center [422, 55] width 13 height 6
click at [439, 55] on label "Qui" at bounding box center [435, 55] width 13 height 6
click at [446, 54] on label "Sex" at bounding box center [448, 55] width 13 height 6
click at [466, 114] on button "Aplicar filtros" at bounding box center [467, 115] width 28 height 9
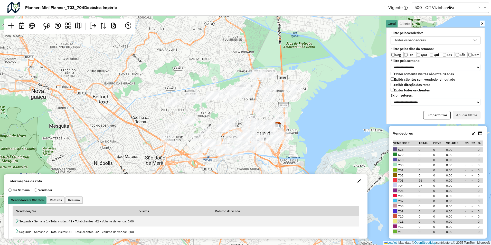
drag, startPoint x: 318, startPoint y: 117, endPoint x: 291, endPoint y: 164, distance: 54.7
click at [291, 164] on div "Leaflet | Map data © OpenStreetMap contributors,© 2025 TomTom, Microsoft" at bounding box center [245, 122] width 491 height 245
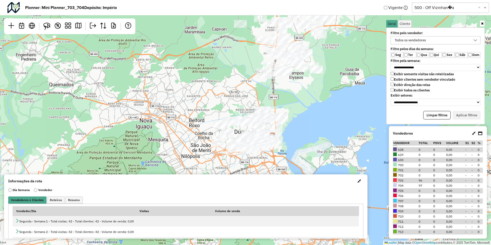
drag, startPoint x: 303, startPoint y: 90, endPoint x: 287, endPoint y: 112, distance: 27.4
click at [286, 114] on div "Leaflet | Map data © OpenStreetMap contributors,© 2025 TomTom, Microsoft" at bounding box center [245, 122] width 491 height 245
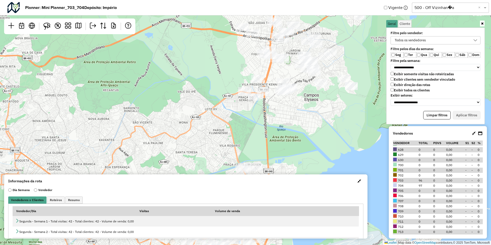
click at [465, 55] on label "Sáb" at bounding box center [461, 55] width 13 height 6
click at [460, 54] on label "Sáb" at bounding box center [461, 55] width 13 height 6
click at [429, 42] on div "Todos os vendedores" at bounding box center [432, 40] width 78 height 8
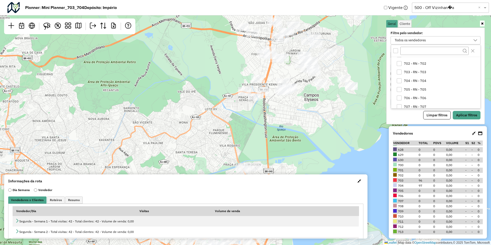
scroll to position [642, 0]
click at [398, 86] on div "704 - RN - 704" at bounding box center [399, 85] width 5 height 5
click at [471, 120] on div "Filtre pelo vendedor: 704 - RN - 704 100 - RN - 100 101 - RN - 101 102 - RN - 1…" at bounding box center [435, 75] width 99 height 97
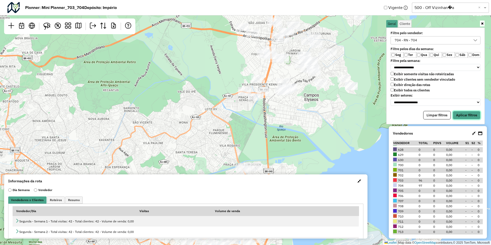
click at [464, 114] on button "Aplicar filtros" at bounding box center [467, 115] width 28 height 9
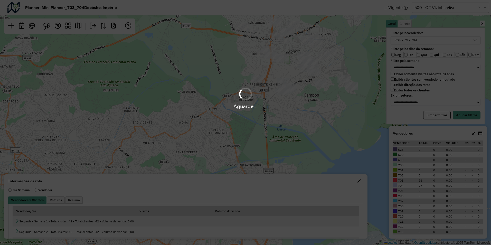
scroll to position [0, 0]
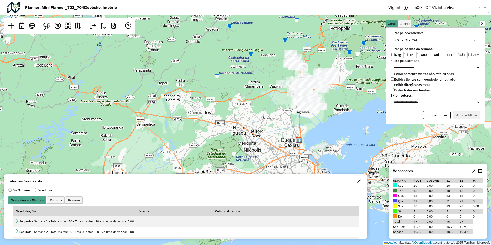
drag, startPoint x: 333, startPoint y: 125, endPoint x: 314, endPoint y: 124, distance: 19.3
click at [314, 124] on div "Leaflet | Map data © OpenStreetMap contributors,© 2025 TomTom, Microsoft" at bounding box center [245, 122] width 491 height 245
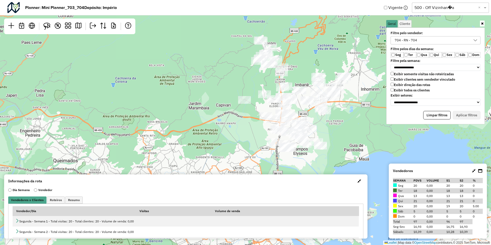
click at [406, 42] on div "704 - RN - 704" at bounding box center [406, 40] width 26 height 8
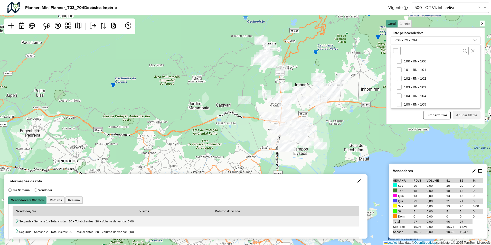
scroll to position [624, 0]
click at [401, 106] on div "704 - RN - 704" at bounding box center [399, 103] width 5 height 5
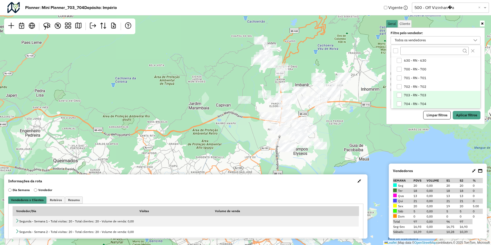
click at [398, 97] on div "703 - RN - 703" at bounding box center [399, 95] width 5 height 5
click at [473, 114] on button "Aplicar filtros" at bounding box center [467, 115] width 28 height 9
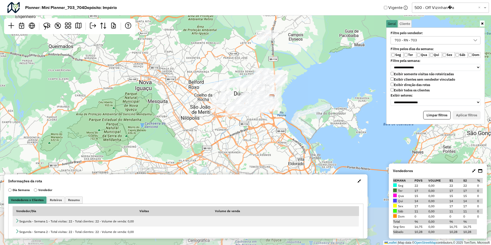
drag, startPoint x: 302, startPoint y: 152, endPoint x: 297, endPoint y: 37, distance: 114.4
click at [297, 37] on div "Leaflet | Map data © OpenStreetMap contributors,© 2025 TomTom, Microsoft" at bounding box center [245, 122] width 491 height 245
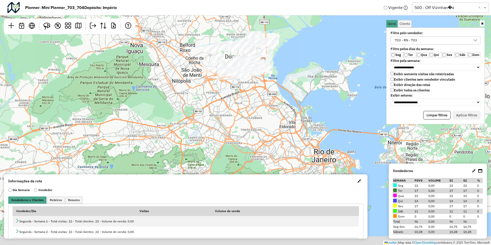
drag, startPoint x: 310, startPoint y: 98, endPoint x: 302, endPoint y: 61, distance: 38.0
click at [302, 61] on div "Leaflet | Map data © OpenStreetMap contributors,© 2025 TomTom, Microsoft" at bounding box center [245, 122] width 491 height 245
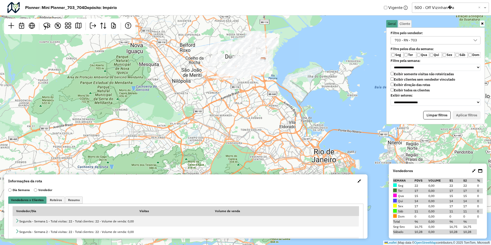
drag, startPoint x: 231, startPoint y: 98, endPoint x: 234, endPoint y: 141, distance: 43.8
click at [234, 141] on div "Leaflet | Map data © OpenStreetMap contributors,© 2025 TomTom, Microsoft" at bounding box center [245, 122] width 491 height 245
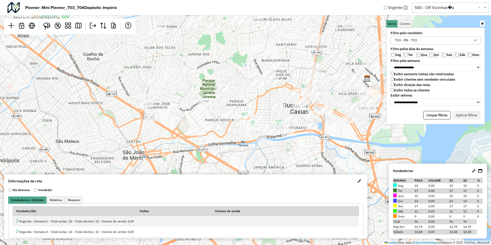
drag, startPoint x: 244, startPoint y: 60, endPoint x: 223, endPoint y: 125, distance: 68.7
click at [223, 130] on div "Leaflet | Map data © OpenStreetMap contributors,© 2025 TomTom, Microsoft" at bounding box center [245, 122] width 491 height 245
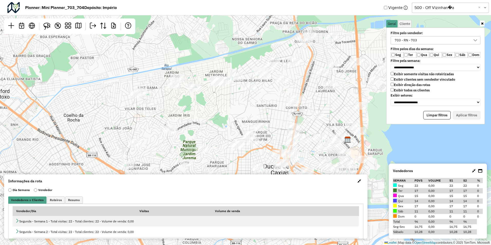
drag, startPoint x: 222, startPoint y: 131, endPoint x: 234, endPoint y: 79, distance: 53.3
click at [234, 79] on div "Leaflet | Map data © OpenStreetMap contributors,© 2025 TomTom, Microsoft" at bounding box center [245, 122] width 491 height 245
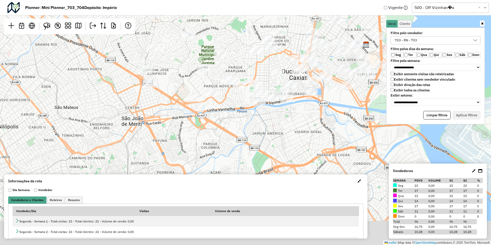
drag, startPoint x: 225, startPoint y: 105, endPoint x: 232, endPoint y: 53, distance: 52.1
click at [232, 53] on div "Leaflet | Map data © OpenStreetMap contributors,© 2025 TomTom, Microsoft" at bounding box center [245, 122] width 491 height 245
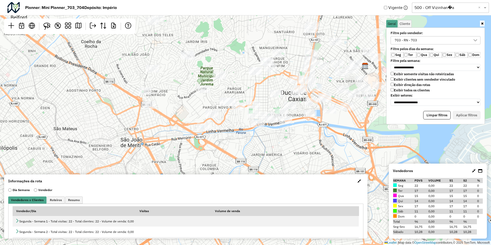
drag, startPoint x: 234, startPoint y: 63, endPoint x: 216, endPoint y: 143, distance: 81.7
click at [216, 143] on div "Leaflet | Map data © OpenStreetMap contributors,© 2025 TomTom, Microsoft" at bounding box center [245, 122] width 491 height 245
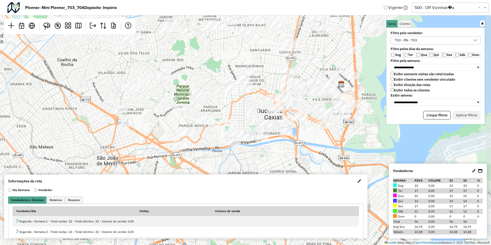
drag, startPoint x: 242, startPoint y: 119, endPoint x: 236, endPoint y: 58, distance: 61.9
click at [236, 57] on div "Leaflet | Map data © OpenStreetMap contributors,© 2025 TomTom, Microsoft" at bounding box center [245, 122] width 491 height 245
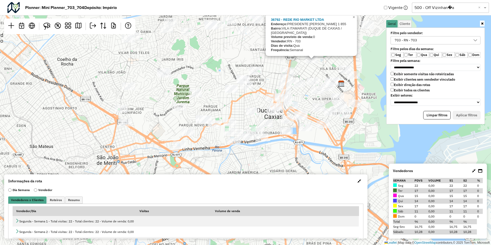
click at [376, 117] on div "36792 - REDE RIO MARKET LTDA Endereço: PRESIDENTE TANCREDO NEVES 1 855 Bairro: …" at bounding box center [245, 122] width 491 height 245
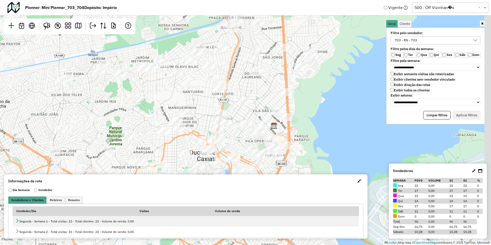
drag, startPoint x: 369, startPoint y: 137, endPoint x: 302, endPoint y: 174, distance: 76.9
click at [302, 174] on div "Leaflet | Map data © OpenStreetMap contributors,© 2025 TomTom, Microsoft" at bounding box center [245, 122] width 491 height 245
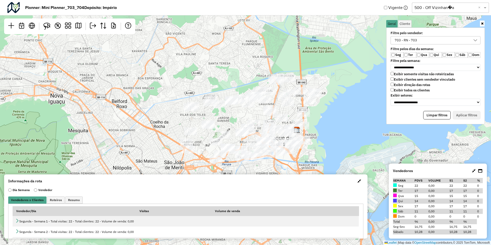
click at [329, 113] on div "Leaflet | Map data © OpenStreetMap contributors,© 2025 TomTom, Microsoft" at bounding box center [245, 122] width 491 height 245
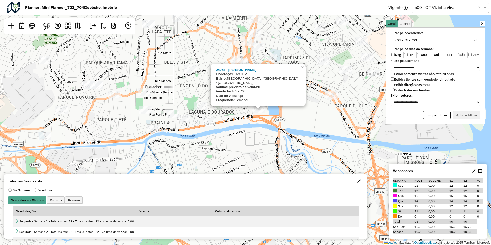
click at [255, 134] on div "24068 - JENILDO GOMES Endereço: BRASIL 21 Bairro: JARDIM VILA NOVA (DUQUE DE CA…" at bounding box center [245, 122] width 491 height 245
click at [268, 141] on div "24068 - JENILDO GOMES Endereço: BRASIL 21 Bairro: JARDIM VILA NOVA (DUQUE DE CA…" at bounding box center [245, 122] width 491 height 245
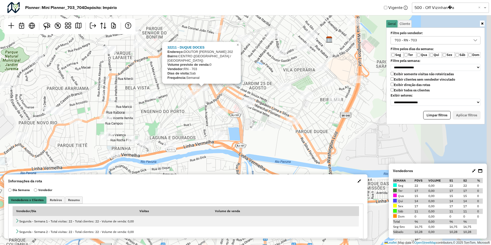
drag, startPoint x: 300, startPoint y: 145, endPoint x: 241, endPoint y: 177, distance: 67.7
click at [231, 184] on hb-planner "**********" at bounding box center [245, 122] width 491 height 245
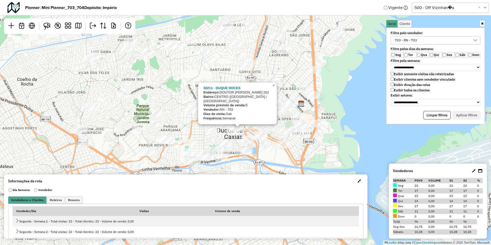
click at [175, 92] on div "32211 - DUQUE DOCES Endereço: DOUTOR MANUEL TELES 202 Bairro: CENTRO (DUQUE DE …" at bounding box center [245, 122] width 491 height 245
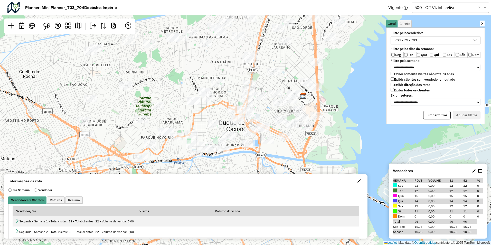
drag, startPoint x: 176, startPoint y: 125, endPoint x: 204, endPoint y: 66, distance: 66.0
click at [204, 66] on div "Leaflet | Map data © OpenStreetMap contributors,© 2025 TomTom, Microsoft" at bounding box center [245, 122] width 491 height 245
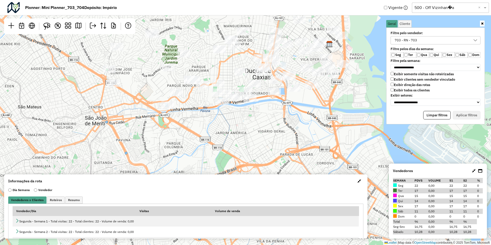
click at [161, 66] on div "Leaflet | Map data © OpenStreetMap contributors,© 2025 TomTom, Microsoft" at bounding box center [245, 122] width 491 height 245
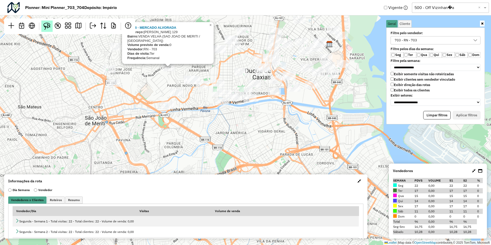
click at [43, 27] on link at bounding box center [46, 26] width 11 height 11
drag, startPoint x: 159, startPoint y: 105, endPoint x: 190, endPoint y: 96, distance: 32.4
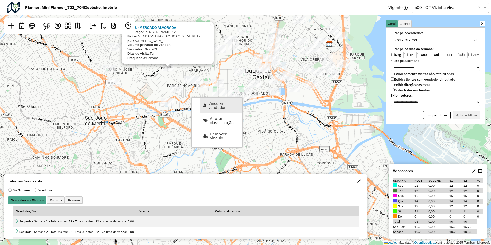
click at [217, 104] on span "Vincular vendedor" at bounding box center [223, 105] width 31 height 8
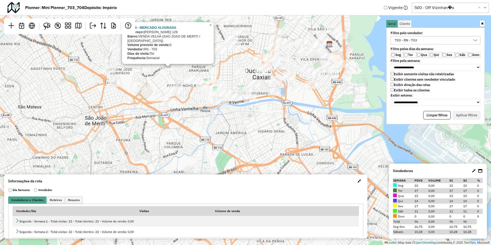
select select "********"
select select "*"
select select "********"
select select "*"
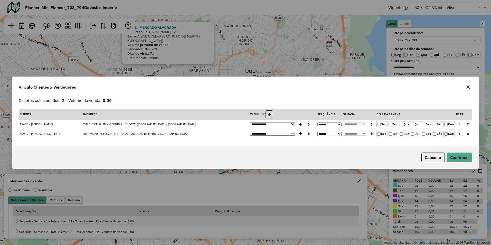
click at [393, 124] on label "Ter" at bounding box center [393, 124] width 11 height 6
click at [393, 136] on label "Ter" at bounding box center [393, 134] width 11 height 6
drag, startPoint x: 468, startPoint y: 158, endPoint x: 459, endPoint y: 156, distance: 8.9
click at [467, 158] on button "Confirmar" at bounding box center [459, 158] width 25 height 10
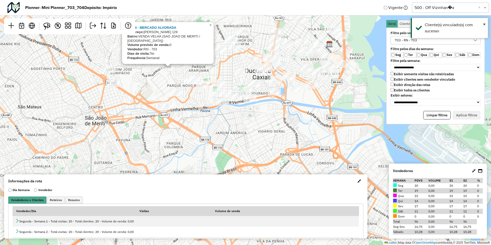
drag, startPoint x: 197, startPoint y: 114, endPoint x: 143, endPoint y: 158, distance: 69.0
click at [136, 161] on div "35948 - MERCADO ALVORADA Endereço: ANASTACIO CORREIA 129 Bairro: VENDA VELHA (S…" at bounding box center [245, 122] width 491 height 245
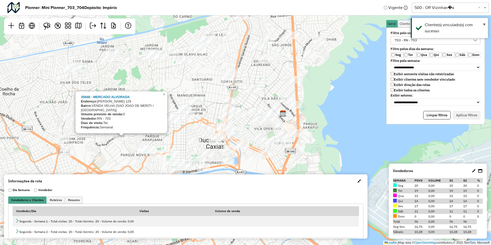
drag, startPoint x: 177, startPoint y: 52, endPoint x: 195, endPoint y: 84, distance: 36.8
click at [195, 84] on div "35948 - MERCADO ALVORADA Endereço: ANASTACIO CORREIA 129 Bairro: VENDA VELHA (S…" at bounding box center [245, 122] width 491 height 245
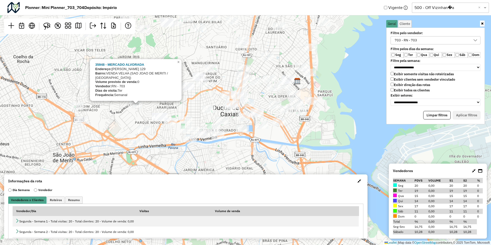
drag, startPoint x: 207, startPoint y: 99, endPoint x: 216, endPoint y: 57, distance: 43.1
click at [216, 57] on div "35948 - MERCADO ALVORADA Endereço: ANASTACIO CORREIA 129 Bairro: VENDA VELHA (S…" at bounding box center [245, 122] width 491 height 245
click at [214, 58] on div "35948 - MERCADO ALVORADA Endereço: ANASTACIO CORREIA 129 Bairro: VENDA VELHA (S…" at bounding box center [245, 122] width 491 height 245
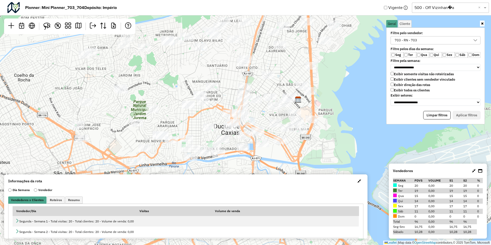
drag, startPoint x: 215, startPoint y: 80, endPoint x: 215, endPoint y: 93, distance: 13.1
click at [215, 93] on div "Leaflet | Map data © OpenStreetMap contributors,© 2025 TomTom, Microsoft" at bounding box center [245, 122] width 491 height 245
drag, startPoint x: 45, startPoint y: 26, endPoint x: 134, endPoint y: 38, distance: 89.4
click at [45, 26] on img at bounding box center [46, 26] width 7 height 7
click at [270, 96] on span "Vincular vendedor" at bounding box center [270, 95] width 31 height 8
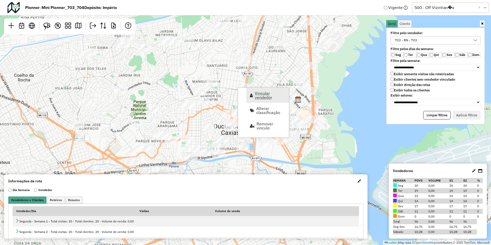
select select "********"
select select "*"
select select "********"
select select "*"
select select "********"
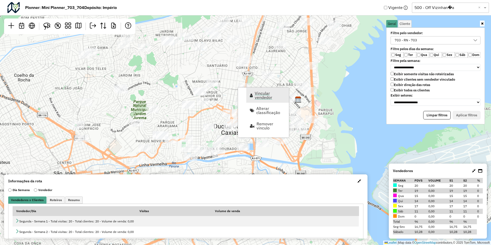
select select "*"
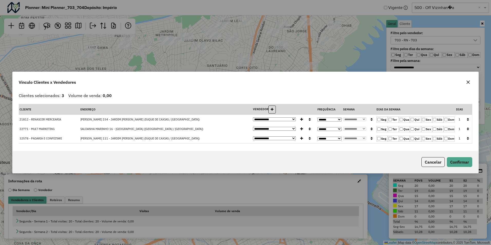
click at [468, 120] on icon "button" at bounding box center [468, 120] width 2 height 4
click at [463, 165] on button "Confirmar" at bounding box center [459, 162] width 25 height 10
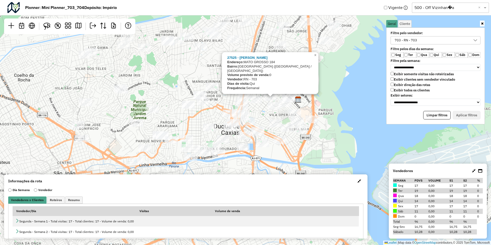
click at [267, 120] on div "27525 - SHELDON RIBEIRO Endereço: MATO GROSSO 184 Bairro: PARQUE PAULICEIA (DUQ…" at bounding box center [245, 122] width 491 height 245
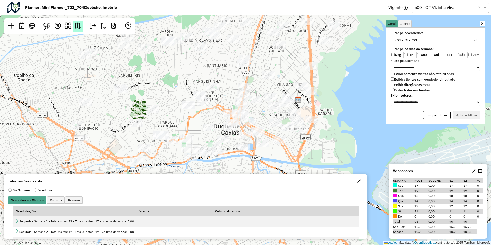
drag, startPoint x: 43, startPoint y: 27, endPoint x: 81, endPoint y: 26, distance: 38.3
click at [43, 27] on link at bounding box center [46, 26] width 11 height 11
drag, startPoint x: 260, startPoint y: 81, endPoint x: 284, endPoint y: 77, distance: 23.6
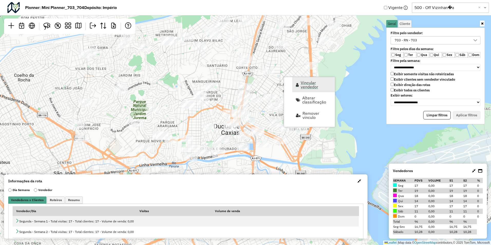
click at [300, 84] on link "Vincular vendedor" at bounding box center [313, 84] width 43 height 15
select select "********"
select select "*"
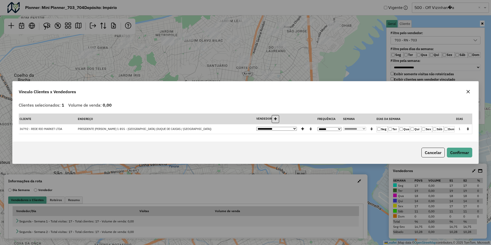
click at [404, 130] on label "Qua" at bounding box center [404, 129] width 11 height 6
click at [417, 131] on label "Qui" at bounding box center [415, 129] width 11 height 6
click at [458, 156] on button "Confirmar" at bounding box center [459, 153] width 25 height 10
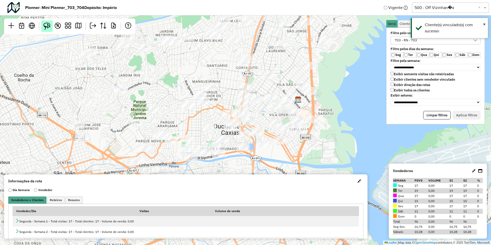
click at [49, 27] on img at bounding box center [46, 26] width 7 height 7
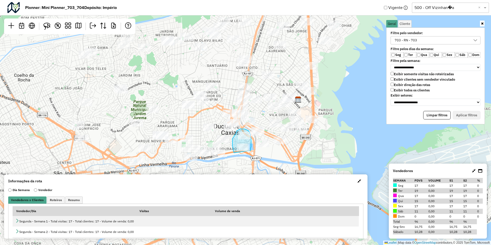
drag, startPoint x: 233, startPoint y: 147, endPoint x: 251, endPoint y: 151, distance: 18.3
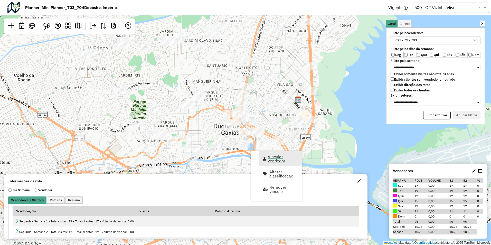
click at [274, 159] on span "Vincular vendedor" at bounding box center [283, 159] width 31 height 8
select select "********"
select select "*"
select select "********"
select select "*"
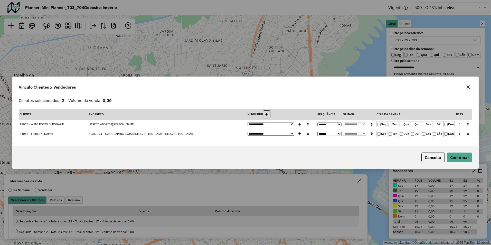
drag, startPoint x: 380, startPoint y: 126, endPoint x: 387, endPoint y: 126, distance: 7.7
click at [382, 126] on label "Seg" at bounding box center [382, 124] width 11 height 6
click at [469, 125] on icon "button" at bounding box center [468, 125] width 2 height 4
click at [457, 160] on button "Confirmar" at bounding box center [459, 158] width 25 height 10
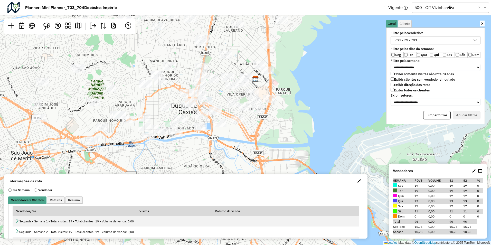
drag, startPoint x: 338, startPoint y: 119, endPoint x: 288, endPoint y: 98, distance: 54.4
click at [288, 98] on div "Leaflet | Map data © OpenStreetMap contributors,© 2025 TomTom, Microsoft" at bounding box center [245, 122] width 491 height 245
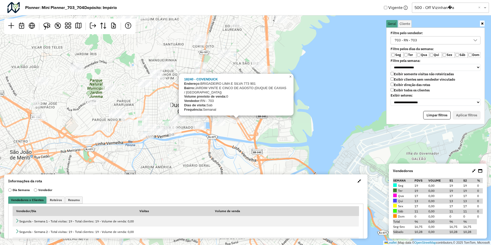
click at [243, 135] on div "18240 - COVENDUCK Endereço: BRIGADEIRO LIMA E SILVA 773 901 Bairro: JARDIM VINT…" at bounding box center [245, 122] width 491 height 245
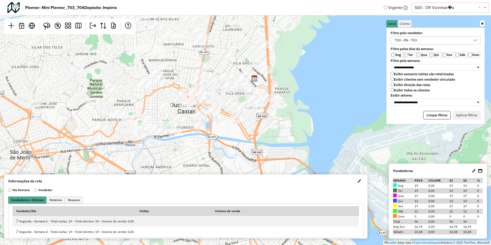
drag, startPoint x: 50, startPoint y: 27, endPoint x: 77, endPoint y: 32, distance: 28.0
click at [50, 27] on img at bounding box center [46, 26] width 7 height 7
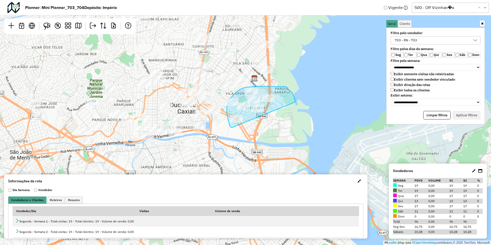
drag, startPoint x: 232, startPoint y: 128, endPoint x: 295, endPoint y: 102, distance: 68.7
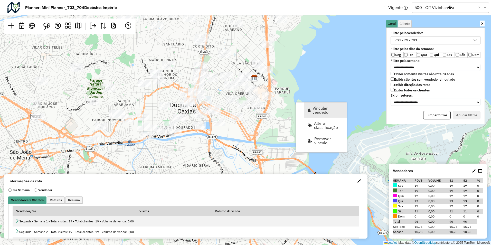
click at [319, 109] on span "Vincular vendedor" at bounding box center [328, 110] width 31 height 8
select select "********"
select select "*"
select select "********"
select select "*"
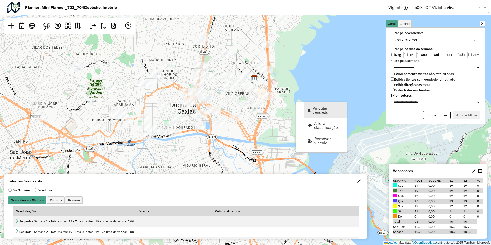
select select "********"
select select "*"
select select "********"
select select "*"
select select "********"
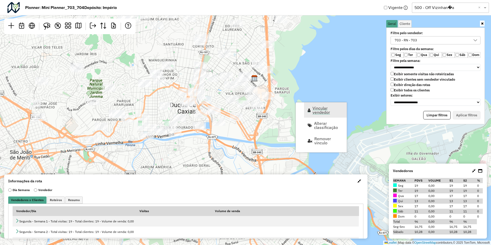
select select "*"
select select "********"
select select "*"
select select "********"
select select "*"
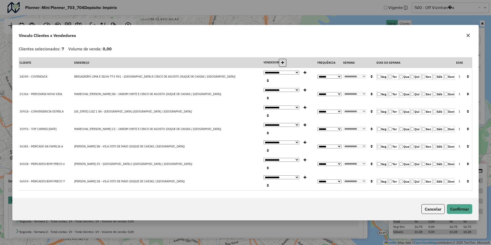
click at [468, 78] on icon "button" at bounding box center [468, 77] width 2 height 4
click at [470, 204] on button "Confirmar" at bounding box center [459, 209] width 25 height 10
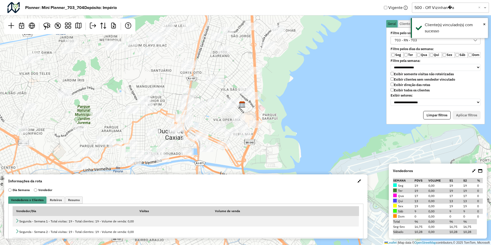
drag, startPoint x: 293, startPoint y: 123, endPoint x: 281, endPoint y: 149, distance: 29.0
click at [281, 149] on div "Leaflet | Map data © OpenStreetMap contributors,© 2025 TomTom, Microsoft" at bounding box center [245, 122] width 491 height 245
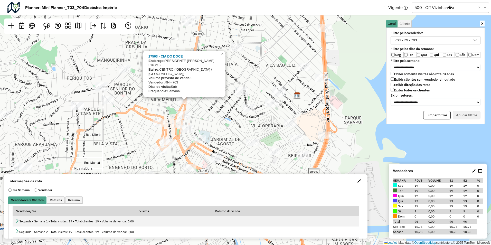
click at [202, 113] on div "27503 - CIA DO DOCE Endereço: PRESIDENTE KENNEDY 516 2155 Bairro: CENTRO (DUQUE…" at bounding box center [245, 122] width 491 height 245
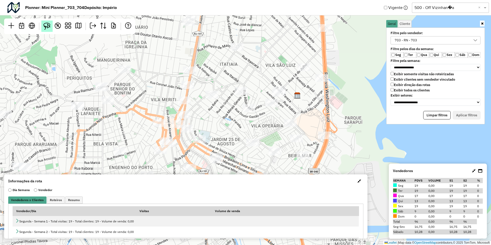
drag, startPoint x: 46, startPoint y: 26, endPoint x: 51, endPoint y: 26, distance: 5.1
click at [46, 26] on img at bounding box center [46, 26] width 7 height 7
drag, startPoint x: 179, startPoint y: 92, endPoint x: 200, endPoint y: 90, distance: 21.4
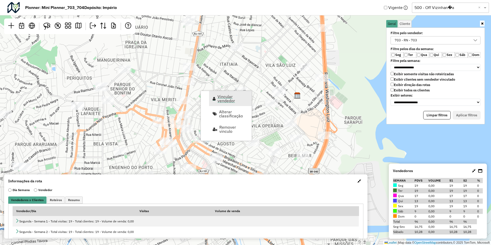
click at [229, 100] on span "Vincular vendedor" at bounding box center [233, 99] width 31 height 8
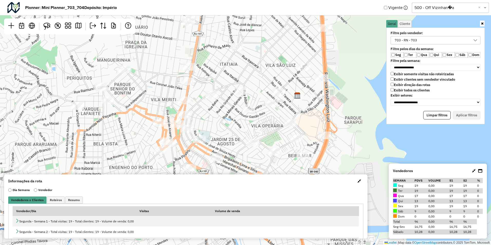
select select "********"
select select "*"
select select "********"
select select "*"
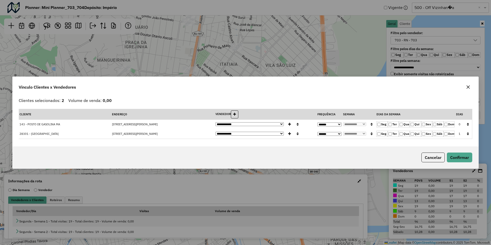
click at [439, 124] on label "Sáb" at bounding box center [437, 124] width 11 height 6
click at [468, 125] on icon "button" at bounding box center [468, 125] width 2 height 4
drag, startPoint x: 464, startPoint y: 152, endPoint x: 463, endPoint y: 156, distance: 3.9
click at [463, 156] on button "Confirmar" at bounding box center [459, 158] width 25 height 10
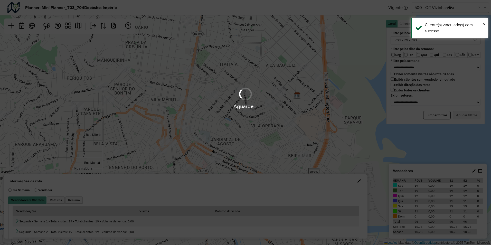
click at [238, 108] on div "Aguarde..." at bounding box center [245, 106] width 491 height 8
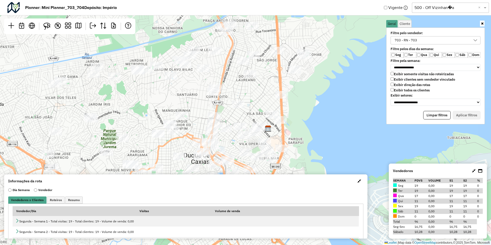
drag, startPoint x: 309, startPoint y: 90, endPoint x: 310, endPoint y: 117, distance: 27.0
click at [310, 117] on div "Leaflet | Map data © OpenStreetMap contributors,© 2025 TomTom, Microsoft" at bounding box center [245, 122] width 491 height 245
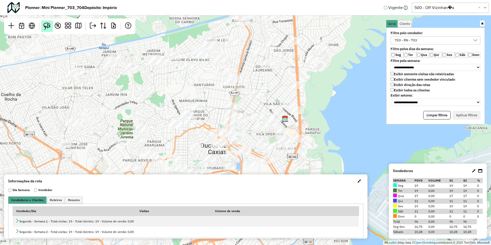
click at [46, 27] on img at bounding box center [46, 26] width 7 height 7
drag, startPoint x: 279, startPoint y: 102, endPoint x: 316, endPoint y: 126, distance: 43.5
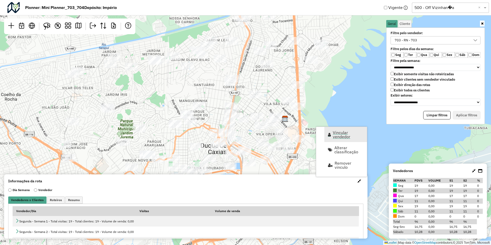
click at [346, 132] on span "Vincular vendedor" at bounding box center [348, 134] width 31 height 8
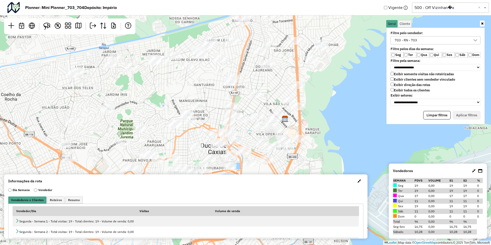
select select "********"
select select "*"
select select "********"
select select "*"
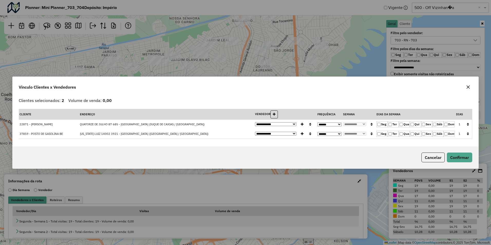
click at [416, 125] on label "Qui" at bounding box center [415, 124] width 11 height 6
drag, startPoint x: 426, startPoint y: 125, endPoint x: 433, endPoint y: 132, distance: 9.8
click at [426, 126] on label "Sex" at bounding box center [426, 124] width 11 height 6
click at [437, 135] on label "Sáb" at bounding box center [437, 134] width 11 height 6
click at [469, 125] on button "button" at bounding box center [468, 124] width 7 height 8
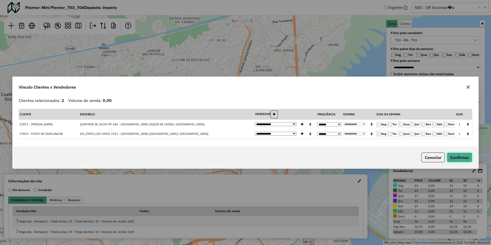
click at [457, 160] on button "Confirmar" at bounding box center [459, 158] width 25 height 10
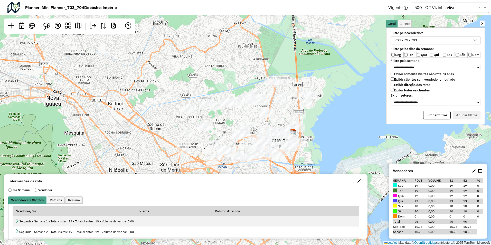
drag, startPoint x: 311, startPoint y: 75, endPoint x: 309, endPoint y: 78, distance: 3.1
click at [309, 78] on div "Leaflet | Map data © OpenStreetMap contributors,© 2025 TomTom, Microsoft" at bounding box center [245, 122] width 491 height 245
drag, startPoint x: 270, startPoint y: 60, endPoint x: 233, endPoint y: 152, distance: 99.5
click at [233, 152] on div "Leaflet | Map data © OpenStreetMap contributors,© 2025 TomTom, Microsoft" at bounding box center [245, 122] width 491 height 245
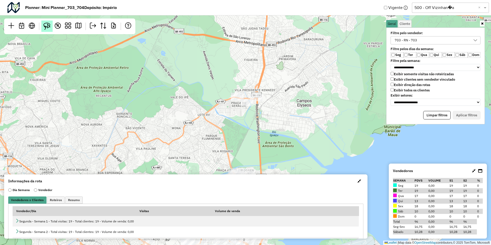
click at [43, 25] on img at bounding box center [46, 26] width 7 height 7
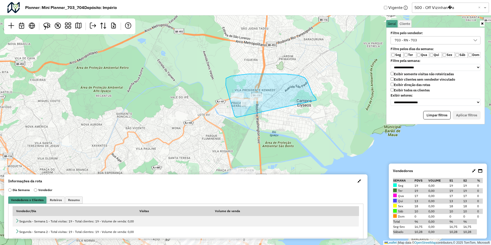
drag, startPoint x: 237, startPoint y: 117, endPoint x: 316, endPoint y: 100, distance: 81.7
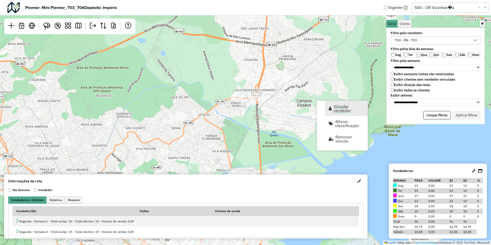
click at [354, 108] on span "Vincular vendedor" at bounding box center [349, 108] width 31 height 8
select select "********"
select select "*"
select select "********"
select select "*"
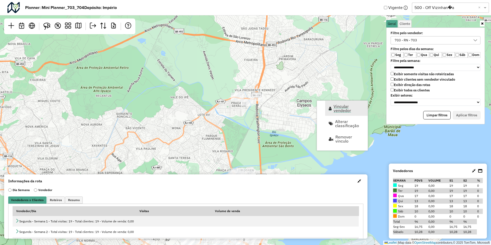
select select "********"
select select "*"
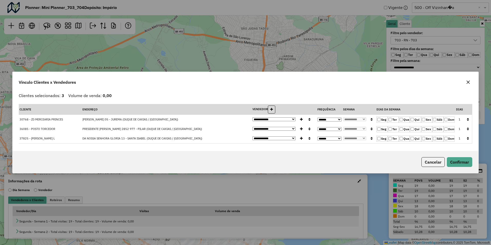
click at [287, 119] on select "**********" at bounding box center [274, 119] width 43 height 4
select select "********"
click at [253, 117] on select "**********" at bounding box center [274, 119] width 43 height 4
click at [309, 120] on icon "button" at bounding box center [310, 120] width 2 height 4
select select "********"
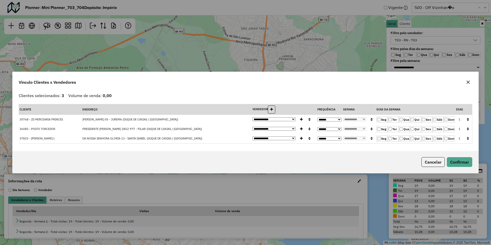
select select "********"
click at [461, 163] on button "Confirmar" at bounding box center [459, 162] width 25 height 10
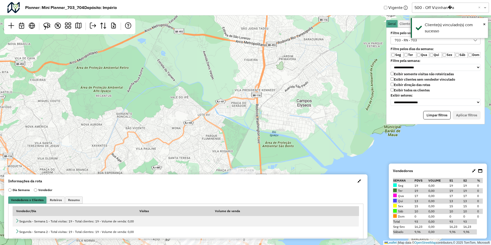
click at [311, 138] on div "Leaflet | Map data © OpenStreetMap contributors,© 2025 TomTom, Microsoft" at bounding box center [245, 122] width 491 height 245
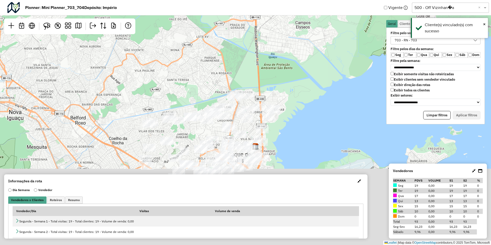
drag, startPoint x: 308, startPoint y: 152, endPoint x: 309, endPoint y: 64, distance: 88.1
click at [309, 64] on div "Leaflet | Map data © OpenStreetMap contributors,© 2025 TomTom, Microsoft" at bounding box center [245, 122] width 491 height 245
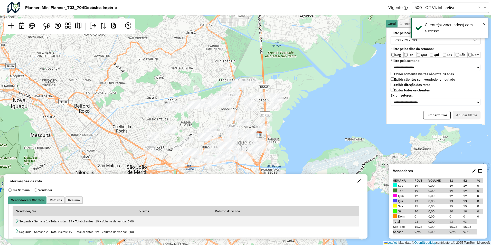
drag, startPoint x: 303, startPoint y: 105, endPoint x: 323, endPoint y: 83, distance: 29.7
click at [323, 83] on div "Leaflet | Map data © OpenStreetMap contributors,© 2025 TomTom, Microsoft" at bounding box center [245, 122] width 491 height 245
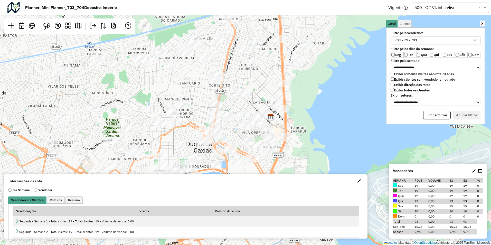
drag, startPoint x: 244, startPoint y: 74, endPoint x: 248, endPoint y: 117, distance: 43.4
click at [248, 119] on div "Leaflet | Map data © OpenStreetMap contributors,© 2025 TomTom, Microsoft" at bounding box center [245, 122] width 491 height 245
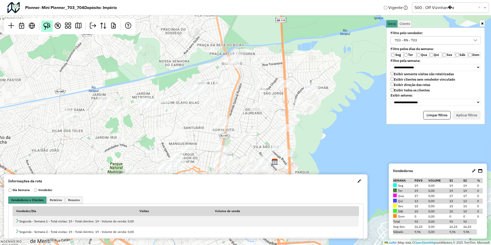
click at [48, 25] on img at bounding box center [46, 26] width 7 height 7
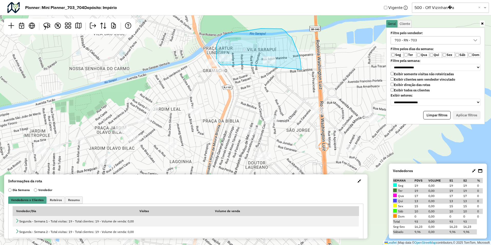
drag, startPoint x: 240, startPoint y: 64, endPoint x: 301, endPoint y: 73, distance: 61.6
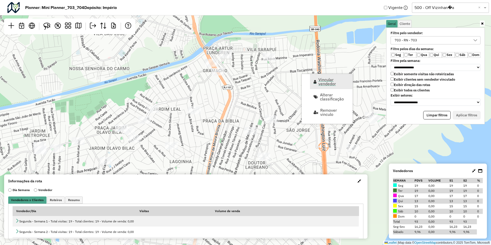
click at [324, 81] on span "Vincular vendedor" at bounding box center [334, 82] width 31 height 8
select select "********"
select select "*"
select select "********"
select select "*"
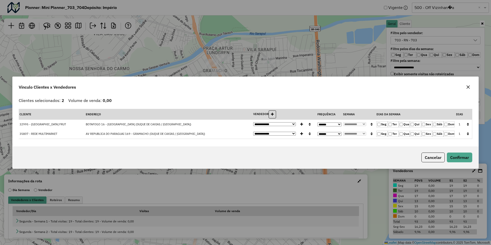
click at [469, 126] on icon "button" at bounding box center [468, 125] width 2 height 4
click at [462, 156] on button "Confirmar" at bounding box center [459, 158] width 25 height 10
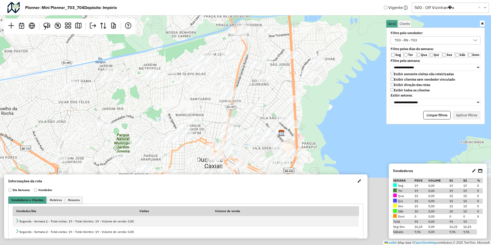
drag, startPoint x: 321, startPoint y: 155, endPoint x: 292, endPoint y: 84, distance: 76.2
click at [291, 79] on div "Leaflet | Map data © OpenStreetMap contributors,© 2025 TomTom, Microsoft" at bounding box center [245, 122] width 491 height 245
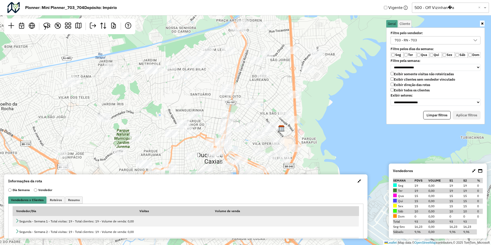
drag, startPoint x: 312, startPoint y: 131, endPoint x: 309, endPoint y: 98, distance: 33.7
click at [309, 98] on div "Leaflet | Map data © OpenStreetMap contributors,© 2025 TomTom, Microsoft" at bounding box center [245, 122] width 491 height 245
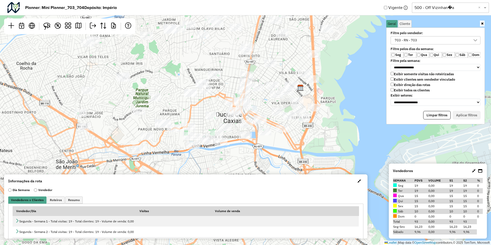
drag, startPoint x: 323, startPoint y: 83, endPoint x: 318, endPoint y: 107, distance: 24.6
click at [318, 107] on div "Leaflet | Map data © OpenStreetMap contributors,© 2025 TomTom, Microsoft" at bounding box center [245, 122] width 491 height 245
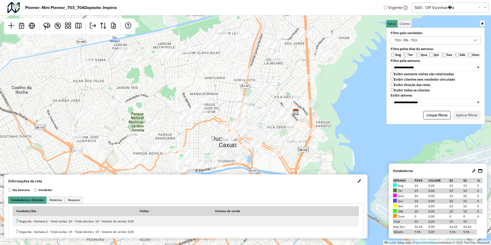
drag, startPoint x: 338, startPoint y: 74, endPoint x: 340, endPoint y: 137, distance: 63.0
click at [340, 149] on div "Leaflet | Map data © OpenStreetMap contributors,© 2025 TomTom, Microsoft" at bounding box center [245, 122] width 491 height 245
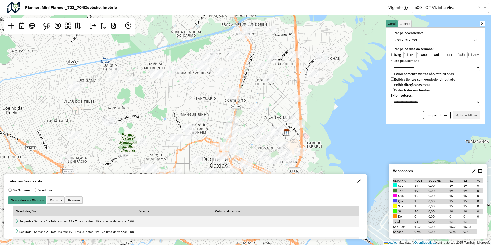
drag, startPoint x: 311, startPoint y: 148, endPoint x: 299, endPoint y: 86, distance: 62.9
click at [299, 86] on div "Leaflet | Map data © OpenStreetMap contributors,© 2025 TomTom, Microsoft" at bounding box center [245, 122] width 491 height 245
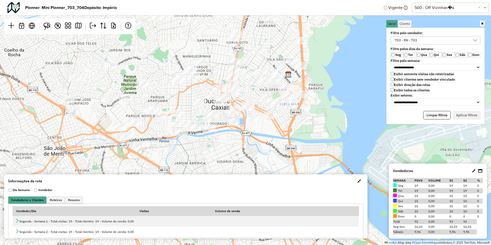
drag, startPoint x: 215, startPoint y: 112, endPoint x: 217, endPoint y: 53, distance: 58.9
click at [217, 53] on div "Leaflet | Map data © OpenStreetMap contributors,© 2025 TomTom, Microsoft" at bounding box center [245, 122] width 491 height 245
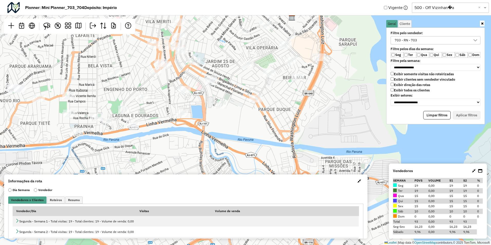
drag, startPoint x: 339, startPoint y: 78, endPoint x: 321, endPoint y: 151, distance: 75.1
click at [321, 151] on div "Leaflet | Map data © OpenStreetMap contributors,© 2025 TomTom, Microsoft" at bounding box center [245, 122] width 491 height 245
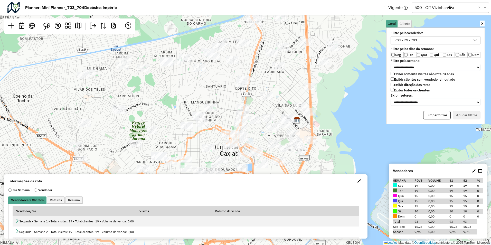
drag, startPoint x: 227, startPoint y: 106, endPoint x: 229, endPoint y: 87, distance: 18.4
click at [229, 87] on div "Leaflet | Map data © OpenStreetMap contributors,© 2025 TomTom, Microsoft" at bounding box center [245, 122] width 491 height 245
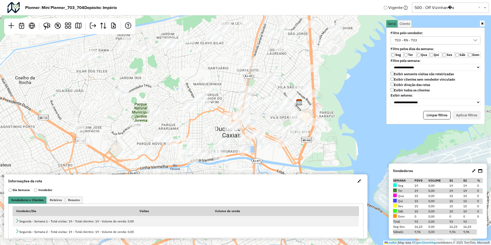
click at [337, 114] on div "Leaflet | Map data © OpenStreetMap contributors,© 2025 TomTom, Microsoft" at bounding box center [245, 122] width 491 height 245
drag, startPoint x: 167, startPoint y: 66, endPoint x: 185, endPoint y: 107, distance: 44.2
click at [185, 107] on div "Leaflet | Map data © OpenStreetMap contributors,© 2025 TomTom, Microsoft" at bounding box center [245, 122] width 491 height 245
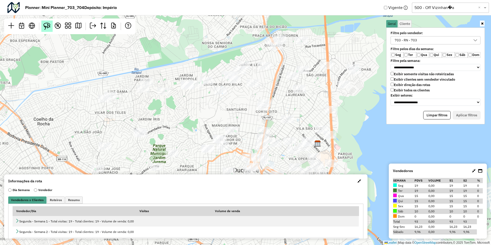
click at [49, 26] on img at bounding box center [46, 26] width 7 height 7
drag, startPoint x: 274, startPoint y: 51, endPoint x: 294, endPoint y: 41, distance: 21.9
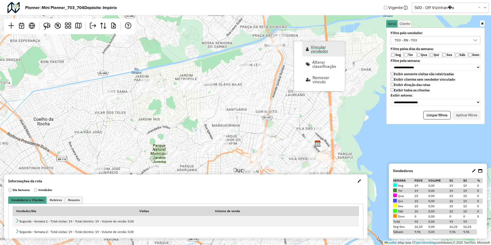
click at [314, 49] on span "Vincular vendedor" at bounding box center [326, 49] width 31 height 8
select select "********"
select select "*"
select select "********"
select select "*"
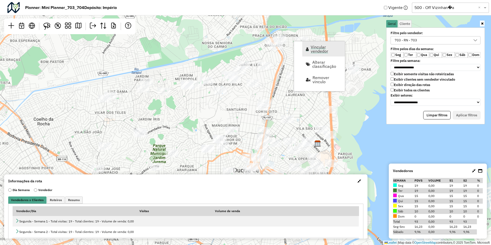
select select "********"
select select "*"
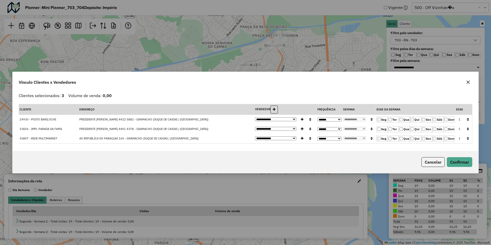
click at [404, 119] on label "Qua" at bounding box center [404, 120] width 11 height 6
click at [470, 122] on button "button" at bounding box center [468, 120] width 7 height 8
click at [462, 168] on div "Cancelar Confirmar" at bounding box center [246, 162] width 466 height 22
click at [460, 164] on button "Confirmar" at bounding box center [459, 162] width 25 height 10
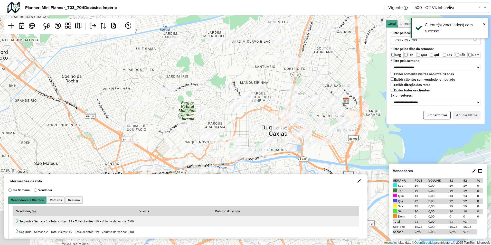
drag, startPoint x: 240, startPoint y: 108, endPoint x: 268, endPoint y: 65, distance: 51.4
click at [268, 65] on div "Leaflet | Map data © OpenStreetMap contributors,© 2025 TomTom, Microsoft" at bounding box center [245, 122] width 491 height 245
drag, startPoint x: 235, startPoint y: 63, endPoint x: 240, endPoint y: 92, distance: 29.6
click at [240, 92] on div "Leaflet | Map data © OpenStreetMap contributors,© 2025 TomTom, Microsoft" at bounding box center [245, 122] width 491 height 245
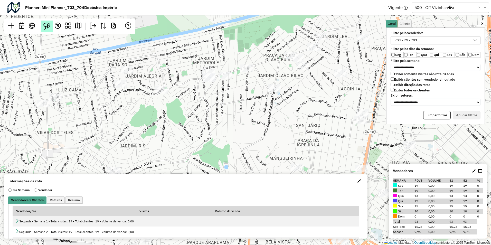
click at [46, 25] on img at bounding box center [46, 26] width 7 height 7
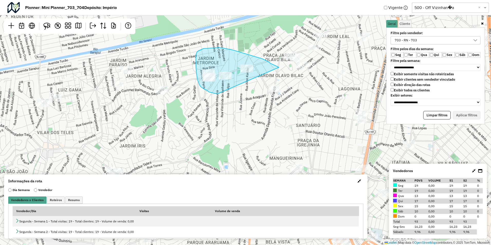
drag, startPoint x: 218, startPoint y: 94, endPoint x: 279, endPoint y: 68, distance: 66.4
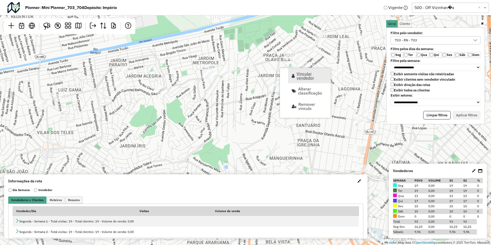
click at [302, 76] on span "Vincular vendedor" at bounding box center [312, 76] width 31 height 8
select select "********"
select select "*"
select select "********"
select select "*"
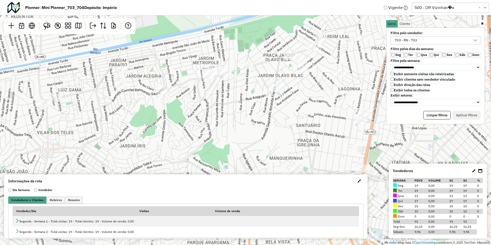
select select "********"
select select "*"
select select "********"
select select "*"
select select "********"
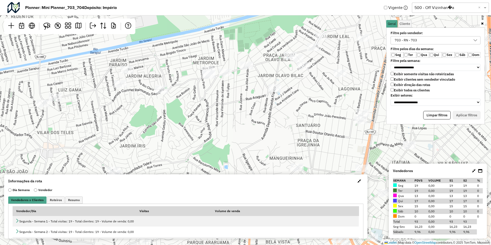
select select "*"
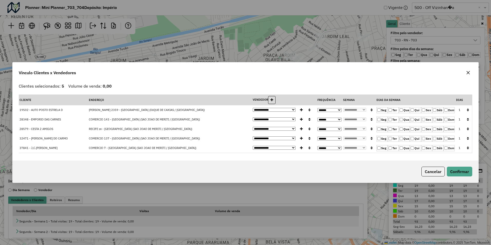
click at [405, 111] on label "Qua" at bounding box center [404, 110] width 11 height 6
click at [472, 109] on td at bounding box center [468, 110] width 8 height 10
drag, startPoint x: 470, startPoint y: 110, endPoint x: 467, endPoint y: 113, distance: 3.8
click at [469, 112] on button "button" at bounding box center [468, 110] width 7 height 8
click at [454, 169] on button "Confirmar" at bounding box center [459, 172] width 25 height 10
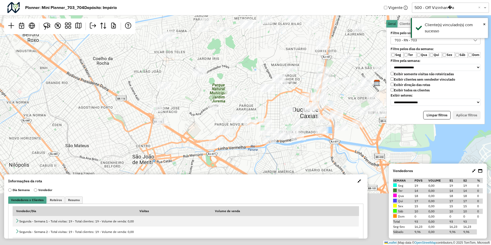
drag, startPoint x: 270, startPoint y: 100, endPoint x: 290, endPoint y: 53, distance: 51.2
click at [290, 53] on div "Leaflet | Map data © OpenStreetMap contributors,© 2025 TomTom, Microsoft" at bounding box center [245, 122] width 491 height 245
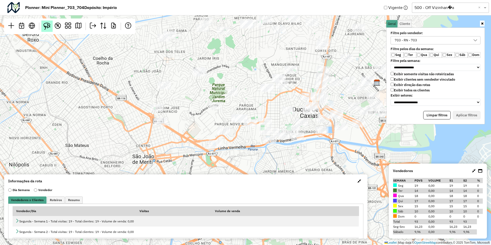
click at [49, 27] on img at bounding box center [46, 26] width 7 height 7
drag, startPoint x: 224, startPoint y: 119, endPoint x: 247, endPoint y: 130, distance: 25.7
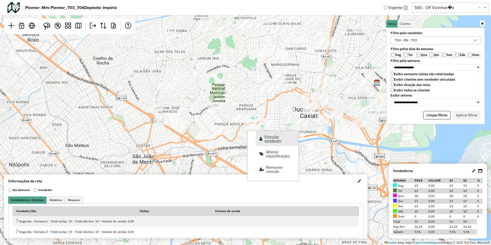
click at [269, 138] on span "Vincular vendedor" at bounding box center [279, 139] width 31 height 8
select select "********"
select select "*"
select select "********"
select select "*"
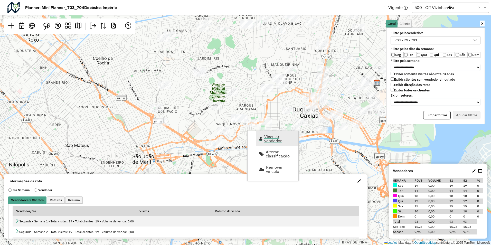
select select "********"
select select "*"
select select "********"
select select "*"
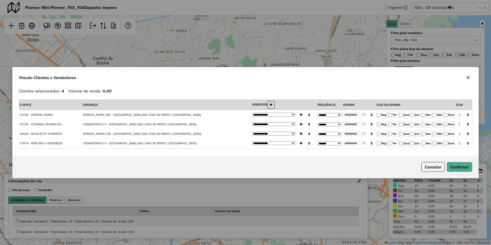
click at [388, 115] on label "Ter" at bounding box center [393, 115] width 11 height 6
click at [469, 116] on button "button" at bounding box center [468, 115] width 7 height 8
click at [461, 167] on button "Confirmar" at bounding box center [459, 167] width 25 height 10
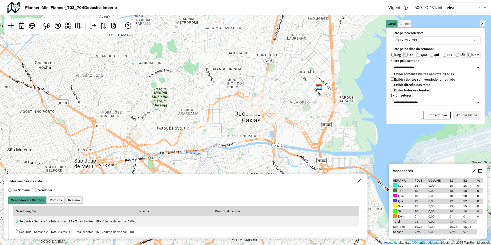
drag, startPoint x: 341, startPoint y: 173, endPoint x: 283, endPoint y: 177, distance: 58.2
click at [283, 177] on hb-planner "**********" at bounding box center [245, 122] width 491 height 245
click at [356, 91] on div "Leaflet | Map data © OpenStreetMap contributors,© 2025 TomTom, Microsoft" at bounding box center [245, 122] width 491 height 245
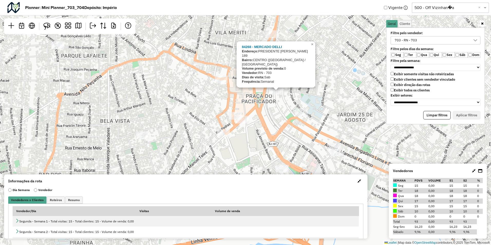
click at [281, 111] on div "84268 - MERCADO DELLI Endereço: PRESIDENTE VARGAS 189 Bairro: CENTRO (DUQUE DE …" at bounding box center [245, 122] width 491 height 245
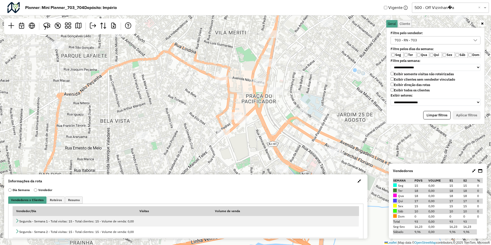
drag, startPoint x: 45, startPoint y: 27, endPoint x: 81, endPoint y: 33, distance: 36.5
click at [45, 27] on img at bounding box center [46, 26] width 7 height 7
drag, startPoint x: 274, startPoint y: 98, endPoint x: 285, endPoint y: 89, distance: 14.5
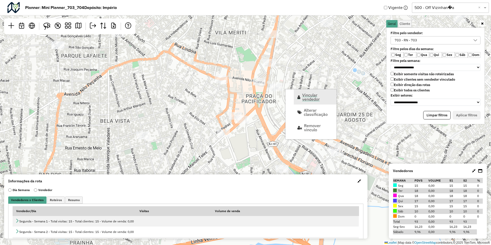
click at [315, 96] on span "Vincular vendedor" at bounding box center [317, 97] width 31 height 8
select select "********"
select select "*"
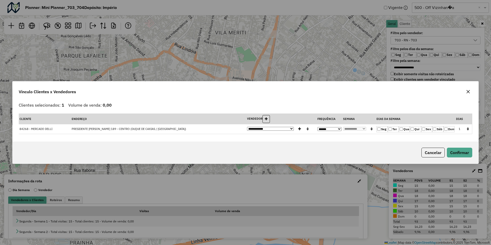
drag, startPoint x: 437, startPoint y: 128, endPoint x: 432, endPoint y: 129, distance: 5.4
click at [437, 128] on label "Sáb" at bounding box center [437, 129] width 11 height 6
click at [428, 130] on label "Sex" at bounding box center [426, 129] width 11 height 6
click at [463, 152] on button "Confirmar" at bounding box center [459, 153] width 25 height 10
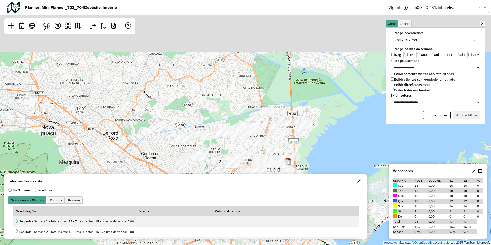
drag, startPoint x: 329, startPoint y: 34, endPoint x: 322, endPoint y: 95, distance: 60.9
click at [322, 95] on div "Leaflet | Map data © OpenStreetMap contributors,© 2025 TomTom, Microsoft" at bounding box center [245, 122] width 491 height 245
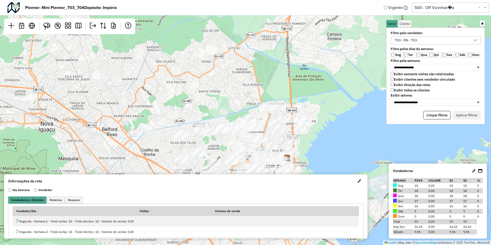
drag, startPoint x: 275, startPoint y: 95, endPoint x: 275, endPoint y: 69, distance: 25.7
click at [275, 69] on div "Leaflet | Map data © OpenStreetMap contributors,© 2025 TomTom, Microsoft" at bounding box center [245, 122] width 491 height 245
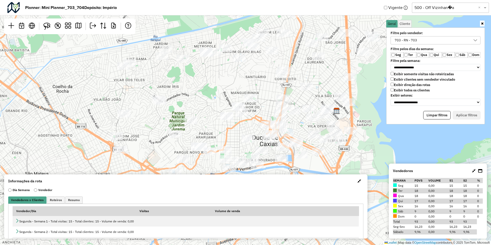
drag, startPoint x: 219, startPoint y: 139, endPoint x: 227, endPoint y: 85, distance: 54.6
click at [227, 85] on div "Leaflet | Map data © OpenStreetMap contributors,© 2025 TomTom, Microsoft" at bounding box center [245, 122] width 491 height 245
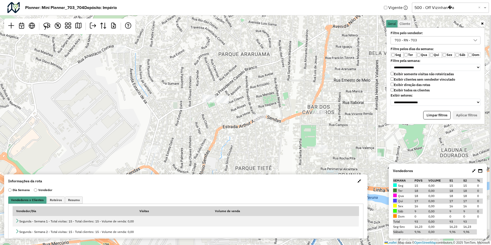
drag, startPoint x: 282, startPoint y: 77, endPoint x: 232, endPoint y: 118, distance: 63.9
click at [230, 119] on div "Leaflet | Map data © OpenStreetMap contributors,© 2025 TomTom, Microsoft" at bounding box center [245, 122] width 491 height 245
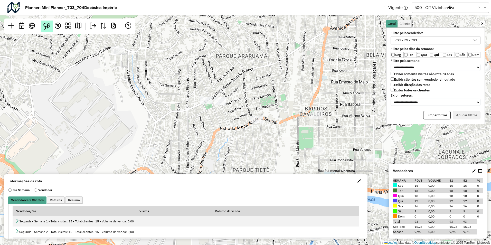
click at [45, 27] on img at bounding box center [46, 26] width 7 height 7
drag, startPoint x: 211, startPoint y: 114, endPoint x: 230, endPoint y: 99, distance: 24.0
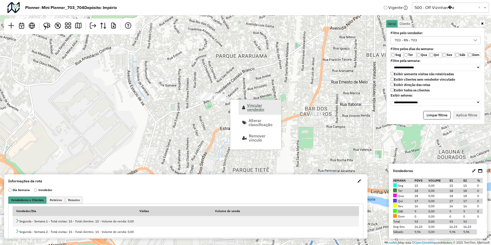
click at [257, 105] on span "Vincular vendedor" at bounding box center [262, 107] width 31 height 8
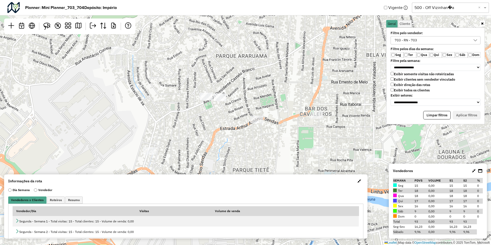
select select "********"
select select "*"
select select "********"
select select "*"
select select "********"
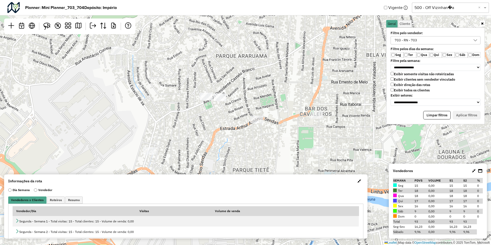
select select "*"
select select "********"
select select "*"
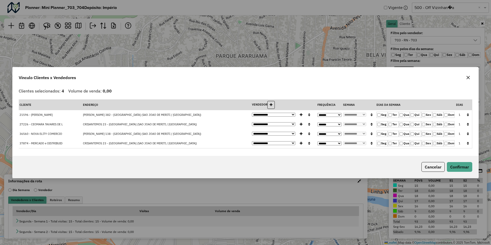
click at [467, 76] on icon "button" at bounding box center [468, 77] width 3 height 3
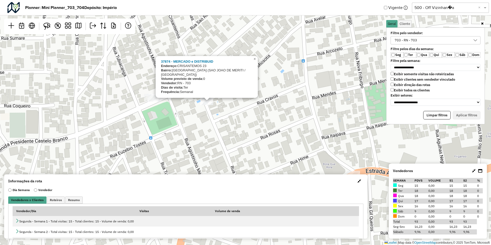
click at [188, 109] on div "37874 - MERCADO e DISTRIBUID Endereço: CRISANTEMOS 23 Bairro: PARQUE ARARUAMA (…" at bounding box center [245, 122] width 491 height 245
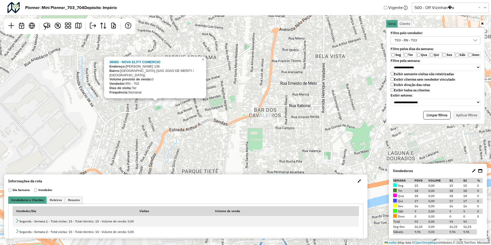
click at [165, 126] on div "36560 - NOVA ELITY COMERCIO Endereço: DIONISIO ROCHA 138 Bairro: PARQUE ARARUAM…" at bounding box center [245, 122] width 491 height 245
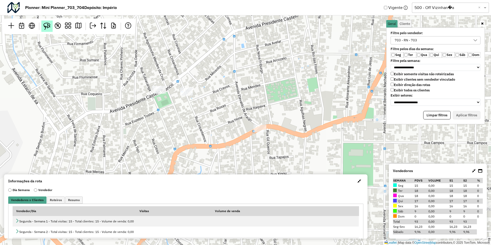
click at [46, 29] on img at bounding box center [46, 26] width 7 height 7
drag, startPoint x: 182, startPoint y: 102, endPoint x: 217, endPoint y: 98, distance: 35.7
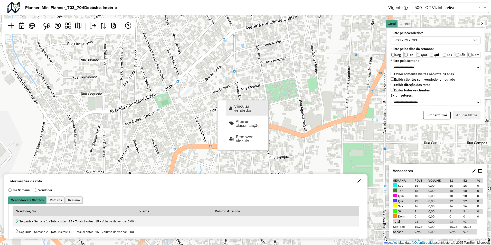
click at [240, 107] on span "Vincular vendedor" at bounding box center [249, 108] width 31 height 8
select select "********"
select select "*"
select select "********"
select select "*"
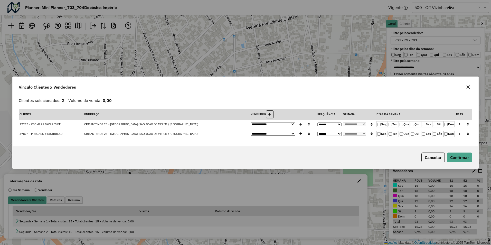
click at [466, 124] on button "button" at bounding box center [468, 124] width 7 height 8
click at [465, 158] on button "Confirmar" at bounding box center [459, 158] width 25 height 10
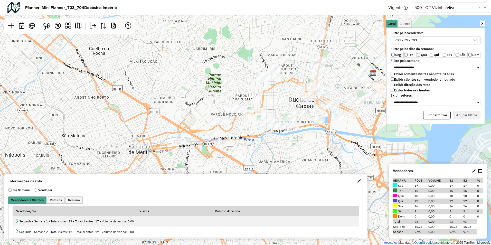
drag, startPoint x: 273, startPoint y: 96, endPoint x: 258, endPoint y: 113, distance: 22.6
click at [258, 113] on div "Leaflet | Map data © OpenStreetMap contributors,© 2025 TomTom, Microsoft" at bounding box center [245, 122] width 491 height 245
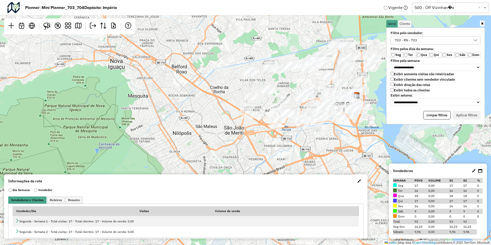
drag, startPoint x: 322, startPoint y: 42, endPoint x: 257, endPoint y: 107, distance: 92.5
click at [257, 106] on div "Leaflet | Map data © OpenStreetMap contributors,© 2025 TomTom, Microsoft" at bounding box center [245, 122] width 491 height 245
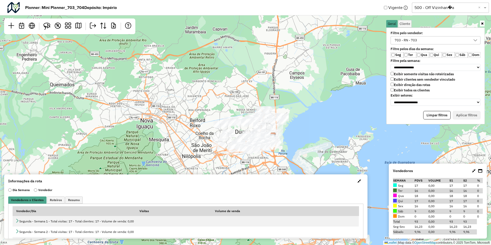
drag, startPoint x: 277, startPoint y: 71, endPoint x: 275, endPoint y: 144, distance: 73.0
click at [275, 144] on div "Leaflet | Map data © OpenStreetMap contributors,© 2025 TomTom, Microsoft" at bounding box center [245, 122] width 491 height 245
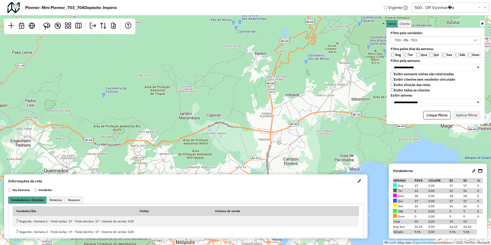
click at [407, 40] on div "703 - RN - 703" at bounding box center [406, 40] width 26 height 8
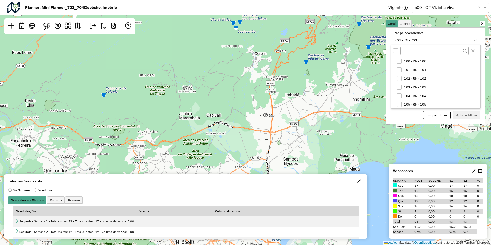
scroll to position [615, 0]
click at [400, 102] on icon "703 - RN - 703" at bounding box center [399, 104] width 4 height 4
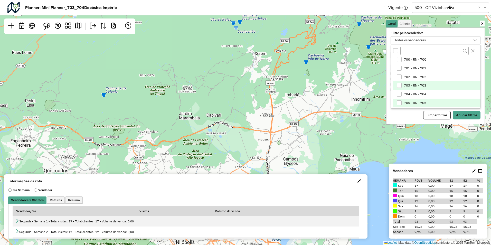
scroll to position [641, 0]
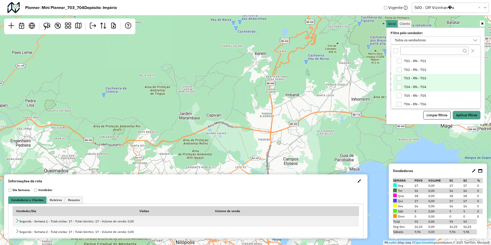
click at [400, 88] on div "704 - RN - 704" at bounding box center [399, 87] width 5 height 5
click at [469, 117] on button "Aplicar filtros" at bounding box center [467, 115] width 28 height 9
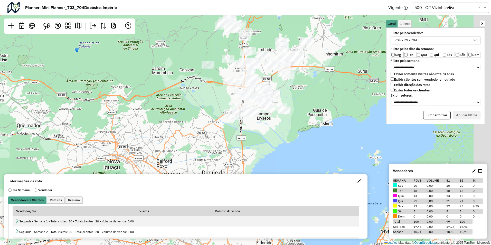
drag, startPoint x: 338, startPoint y: 147, endPoint x: 310, endPoint y: 100, distance: 55.3
click at [310, 100] on div "Leaflet | Map data © OpenStreetMap contributors,© 2025 TomTom, Microsoft" at bounding box center [245, 122] width 491 height 245
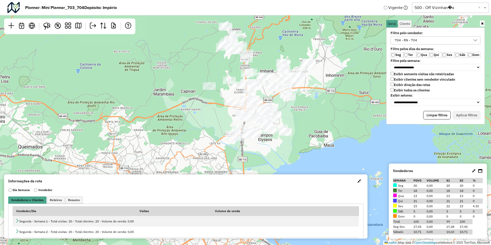
drag, startPoint x: 315, startPoint y: 91, endPoint x: 320, endPoint y: 119, distance: 29.1
click at [319, 116] on div "Leaflet | Map data © OpenStreetMap contributors,© 2025 TomTom, Microsoft" at bounding box center [245, 122] width 491 height 245
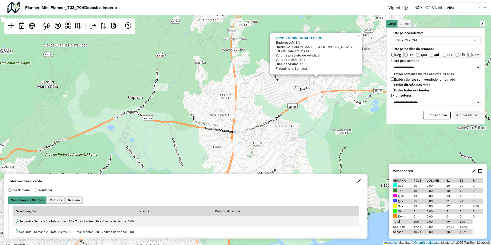
click at [209, 78] on div "28231 - MINIMERCADO HEROI Endereço: M SN Bairro: JARDIM IMBARIE (DUQUE DE CAXIA…" at bounding box center [245, 122] width 491 height 245
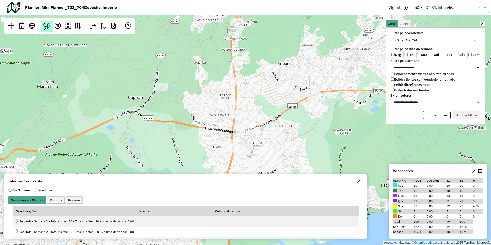
click at [44, 26] on img at bounding box center [46, 26] width 7 height 7
drag, startPoint x: 303, startPoint y: 93, endPoint x: 328, endPoint y: 91, distance: 24.5
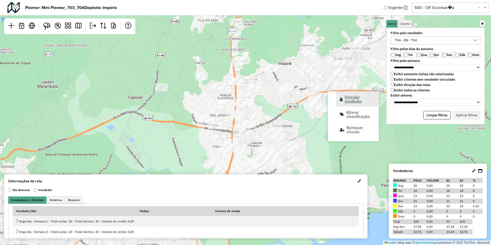
click at [340, 98] on span "Vincular vendedor" at bounding box center [341, 99] width 3 height 4
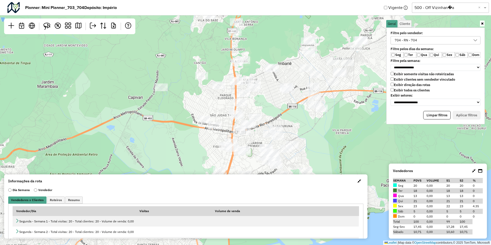
select select "********"
select select "*"
select select "********"
select select "*"
select select "********"
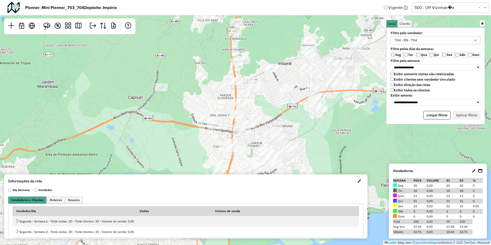
select select "*"
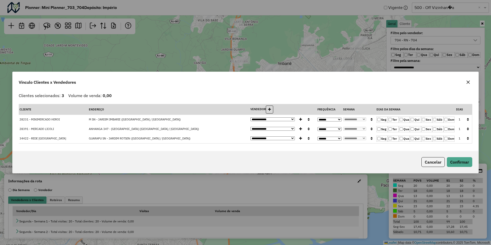
click at [469, 120] on icon "button" at bounding box center [468, 120] width 2 height 4
click at [464, 159] on button "Confirmar" at bounding box center [459, 162] width 25 height 10
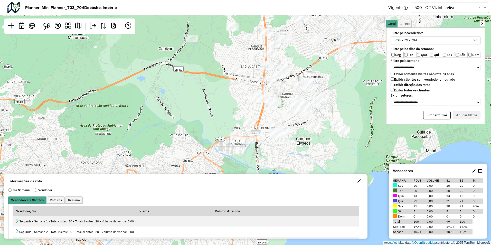
drag, startPoint x: 276, startPoint y: 115, endPoint x: 306, endPoint y: 66, distance: 57.6
click at [306, 66] on div "Leaflet | Map data © OpenStreetMap contributors,© 2025 TomTom, Microsoft" at bounding box center [245, 122] width 491 height 245
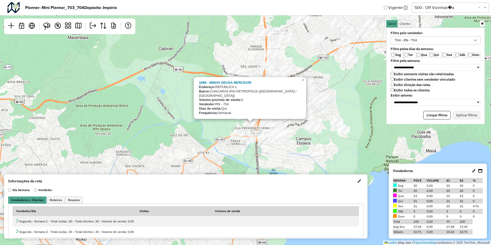
click at [187, 129] on div "1696 - MINHA DEUSA MERCEARI Endereço: REPUBLICA 1 Bairro: CHACARAS RIO-PETROPOL…" at bounding box center [245, 122] width 491 height 245
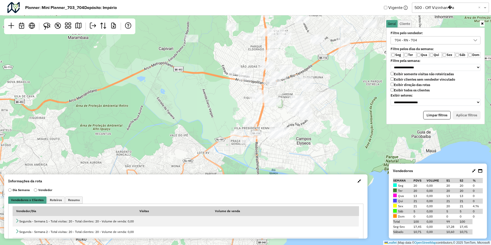
drag, startPoint x: 178, startPoint y: 103, endPoint x: 185, endPoint y: 154, distance: 51.8
click at [185, 154] on div "Leaflet | Map data © OpenStreetMap contributors,© 2025 TomTom, Microsoft" at bounding box center [245, 122] width 491 height 245
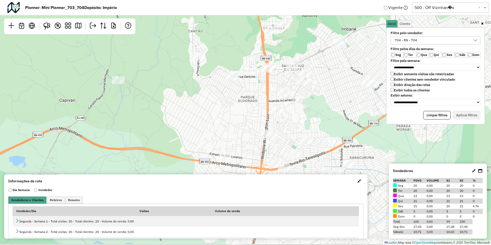
drag, startPoint x: 248, startPoint y: 137, endPoint x: 258, endPoint y: 26, distance: 111.7
click at [258, 26] on div "Leaflet | Map data © OpenStreetMap contributors,© 2025 TomTom, Microsoft" at bounding box center [245, 122] width 491 height 245
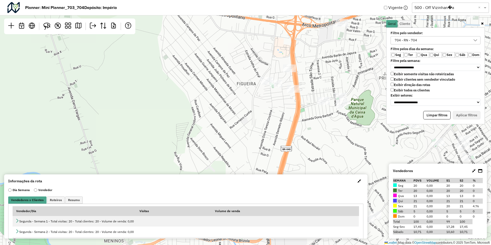
drag, startPoint x: 45, startPoint y: 26, endPoint x: 103, endPoint y: 34, distance: 58.9
click at [45, 26] on img at bounding box center [46, 26] width 7 height 7
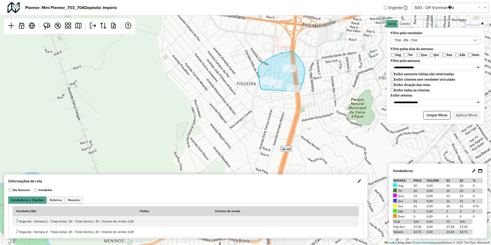
click at [299, 92] on div "Leaflet | Map data © OpenStreetMap contributors,© 2025 TomTom, Microsoft" at bounding box center [245, 122] width 491 height 245
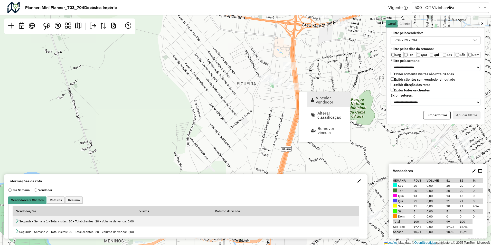
click at [314, 99] on span "Vincular vendedor" at bounding box center [312, 100] width 3 height 4
select select "********"
select select "*"
select select "********"
select select "*"
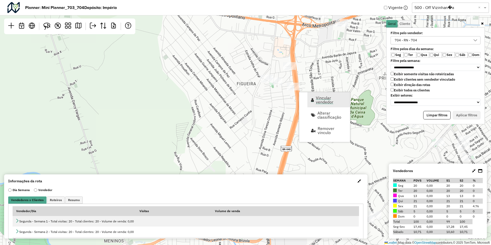
select select "********"
select select "*"
select select "********"
select select "*"
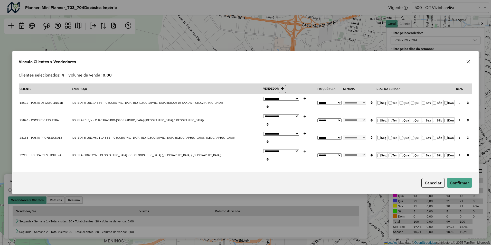
click at [439, 106] on label "Sáb" at bounding box center [437, 103] width 11 height 6
click at [468, 107] on button "button" at bounding box center [468, 103] width 7 height 8
click at [468, 172] on div "Cancelar Confirmar" at bounding box center [246, 183] width 466 height 22
click at [465, 178] on button "Confirmar" at bounding box center [459, 183] width 25 height 10
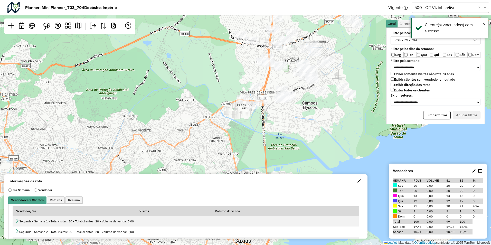
drag, startPoint x: 274, startPoint y: 110, endPoint x: 251, endPoint y: 71, distance: 44.9
click at [251, 71] on div "Leaflet | Map data © OpenStreetMap contributors,© 2025 TomTom, Microsoft" at bounding box center [245, 122] width 491 height 245
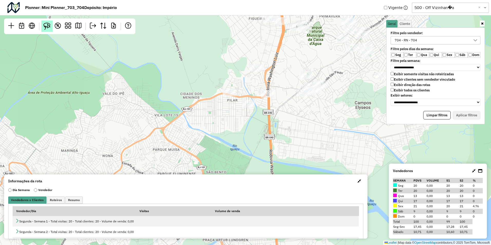
click at [46, 27] on img at bounding box center [46, 26] width 7 height 7
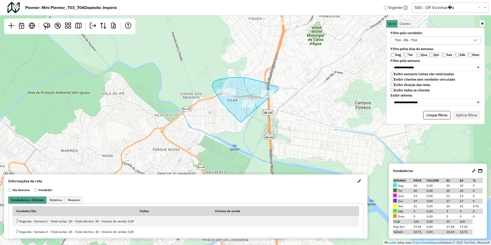
drag, startPoint x: 241, startPoint y: 122, endPoint x: 280, endPoint y: 92, distance: 49.5
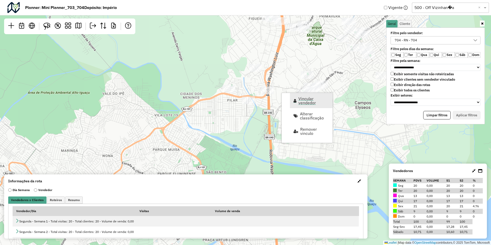
click at [309, 100] on span "Vincular vendedor" at bounding box center [313, 101] width 31 height 8
select select "********"
select select "*"
select select "********"
select select "*"
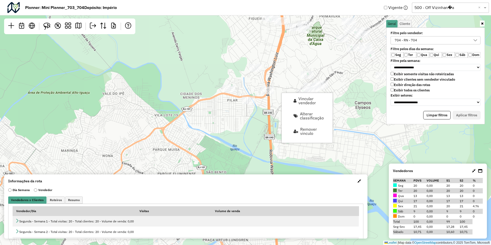
select select "********"
select select "*"
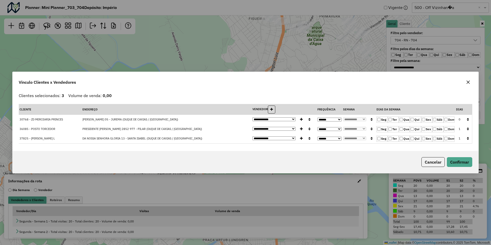
click at [418, 119] on label "Qui" at bounding box center [415, 120] width 11 height 6
click at [466, 122] on button "button" at bounding box center [468, 120] width 7 height 8
click at [460, 160] on button "Confirmar" at bounding box center [459, 162] width 25 height 10
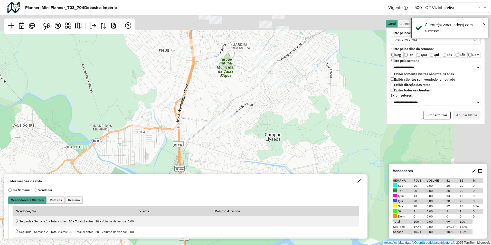
drag, startPoint x: 351, startPoint y: 99, endPoint x: 254, endPoint y: 135, distance: 103.6
click at [251, 140] on div "Leaflet | Map data © OpenStreetMap contributors,© 2025 TomTom, Microsoft" at bounding box center [245, 122] width 491 height 245
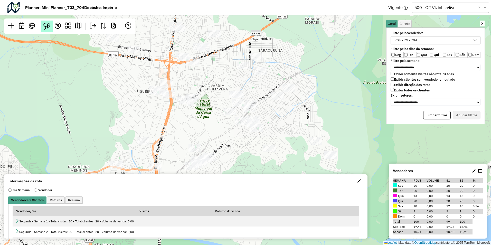
drag, startPoint x: 45, startPoint y: 26, endPoint x: 49, endPoint y: 27, distance: 3.7
click at [45, 26] on img at bounding box center [46, 26] width 7 height 7
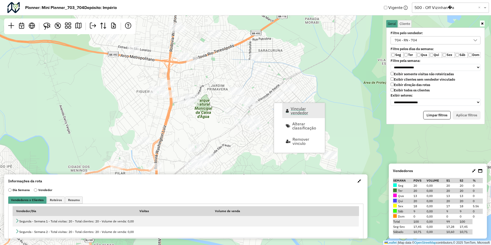
click at [287, 109] on span "Vincular vendedor" at bounding box center [287, 111] width 3 height 4
select select "********"
select select "*"
select select "********"
select select "*"
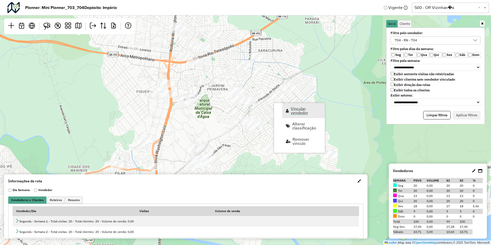
select select "********"
select select "*"
select select "********"
select select "*"
select select "********"
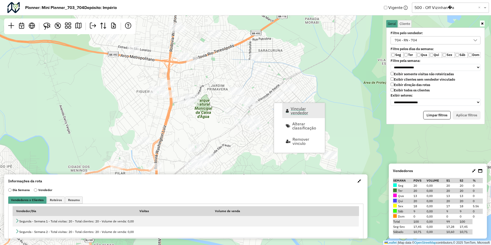
select select "*"
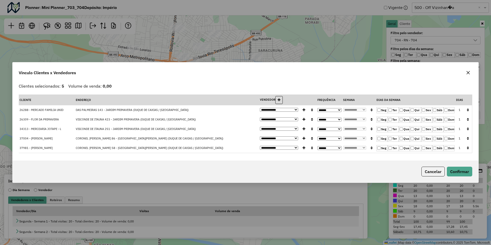
click at [468, 112] on button "button" at bounding box center [468, 110] width 7 height 8
click at [459, 172] on button "Confirmar" at bounding box center [459, 172] width 25 height 10
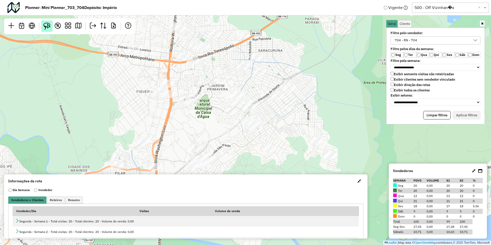
click at [44, 27] on img at bounding box center [46, 26] width 7 height 7
drag, startPoint x: 247, startPoint y: 112, endPoint x: 264, endPoint y: 107, distance: 18.2
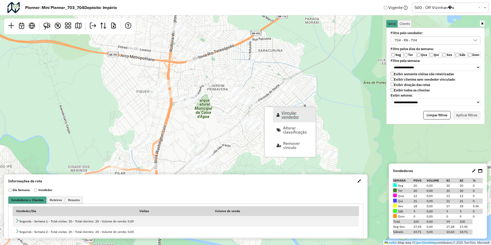
click at [295, 113] on span "Vincular vendedor" at bounding box center [297, 115] width 31 height 8
select select "********"
select select "*"
select select "********"
select select "*"
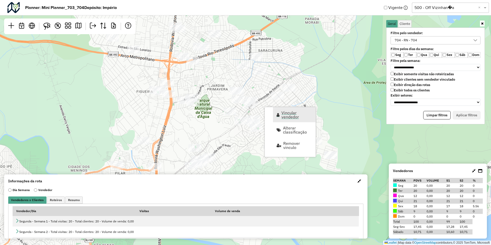
select select "********"
select select "*"
select select "********"
select select "*"
select select "********"
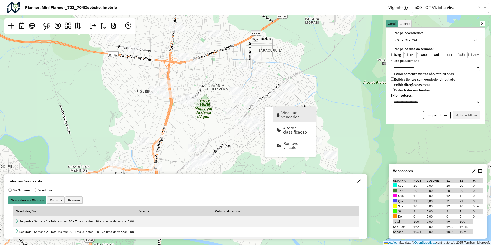
select select "*"
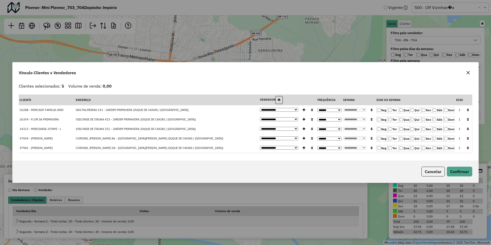
click at [412, 108] on label "Qui" at bounding box center [415, 110] width 11 height 6
click at [405, 110] on label "Qua" at bounding box center [404, 110] width 11 height 6
click at [470, 112] on button "button" at bounding box center [468, 110] width 7 height 8
click at [462, 176] on button "Confirmar" at bounding box center [459, 172] width 25 height 10
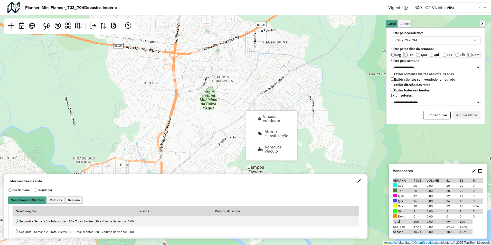
click at [219, 123] on div "Leaflet | Map data © OpenStreetMap contributors,© 2025 TomTom, Microsoft" at bounding box center [245, 122] width 491 height 245
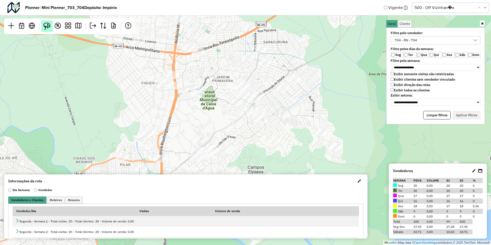
click at [45, 29] on img at bounding box center [46, 26] width 7 height 7
drag, startPoint x: 246, startPoint y: 122, endPoint x: 254, endPoint y: 107, distance: 16.5
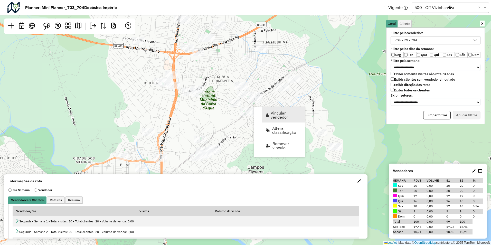
click at [270, 114] on link "Vincular vendedor" at bounding box center [283, 114] width 43 height 15
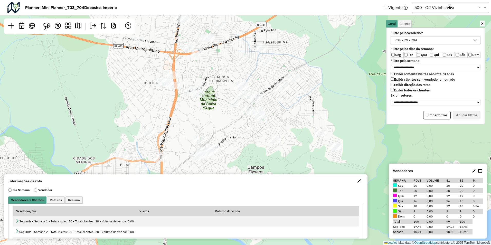
select select "********"
select select "*"
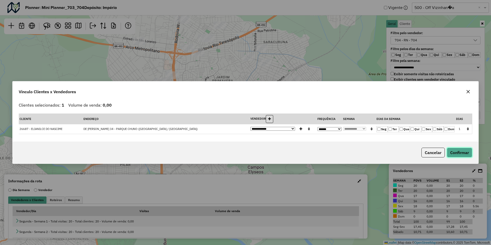
click at [464, 155] on button "Confirmar" at bounding box center [459, 153] width 25 height 10
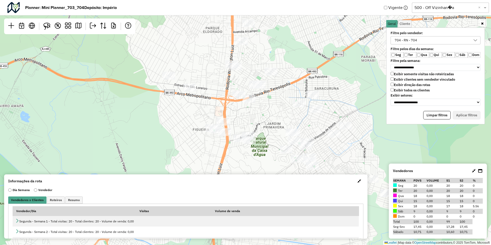
drag, startPoint x: 262, startPoint y: 78, endPoint x: 273, endPoint y: 111, distance: 35.7
click at [273, 111] on div "Leaflet | Map data © OpenStreetMap contributors,© 2025 TomTom, Microsoft" at bounding box center [245, 122] width 491 height 245
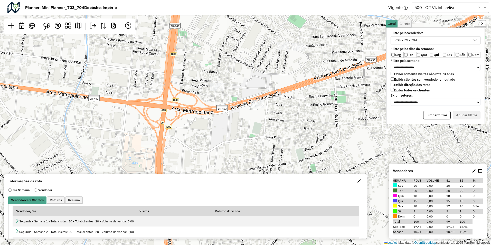
drag, startPoint x: 277, startPoint y: 134, endPoint x: 255, endPoint y: 84, distance: 55.0
click at [255, 88] on div "Leaflet | Map data © OpenStreetMap contributors,© 2025 TomTom, Microsoft" at bounding box center [245, 122] width 491 height 245
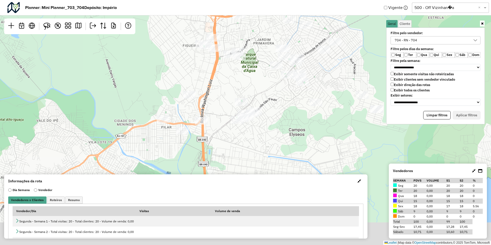
drag, startPoint x: 284, startPoint y: 142, endPoint x: 272, endPoint y: 75, distance: 67.5
click at [272, 75] on div "Leaflet | Map data © OpenStreetMap contributors,© 2025 TomTom, Microsoft" at bounding box center [245, 122] width 491 height 245
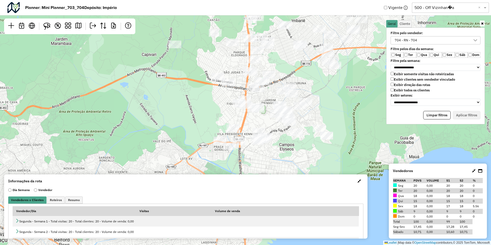
drag, startPoint x: 361, startPoint y: 59, endPoint x: 342, endPoint y: 94, distance: 39.9
click at [342, 94] on div "Leaflet | Map data © OpenStreetMap contributors,© 2025 TomTom, Microsoft" at bounding box center [245, 122] width 491 height 245
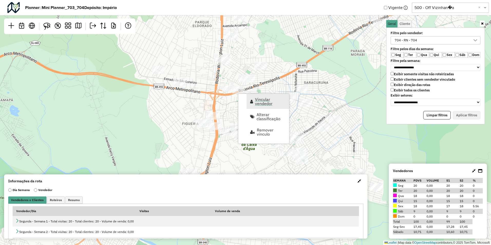
click at [256, 101] on span "Vincular vendedor" at bounding box center [270, 101] width 31 height 8
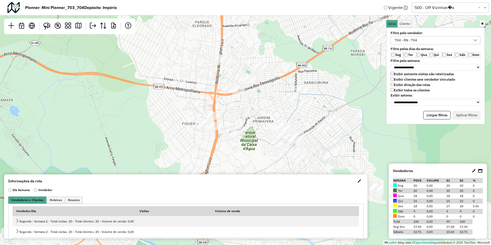
select select "********"
select select "*"
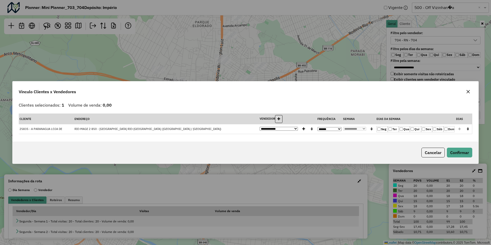
click at [403, 128] on label "Qua" at bounding box center [404, 129] width 11 height 6
click at [406, 130] on label "Qua" at bounding box center [404, 129] width 11 height 6
click at [459, 153] on button "Confirmar" at bounding box center [459, 153] width 25 height 10
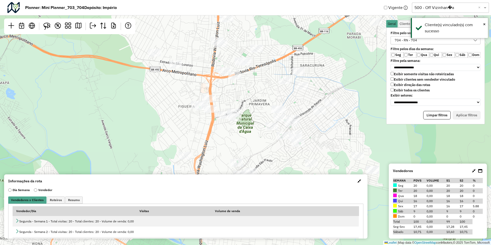
drag, startPoint x: 272, startPoint y: 120, endPoint x: 268, endPoint y: 103, distance: 17.6
click at [268, 103] on div "Leaflet | Map data © OpenStreetMap contributors,© 2025 TomTom, Microsoft" at bounding box center [245, 122] width 491 height 245
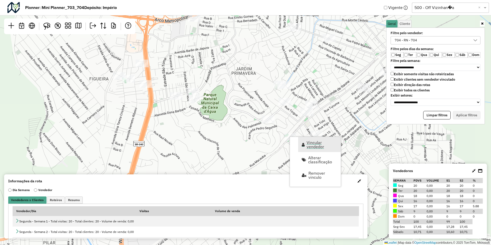
click at [304, 142] on link "Vincular vendedor" at bounding box center [319, 144] width 43 height 15
select select "********"
select select "*"
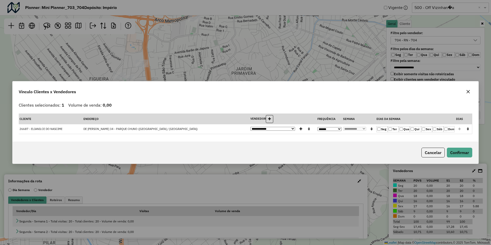
click at [415, 129] on label "Qui" at bounding box center [415, 129] width 11 height 6
click at [465, 154] on button "Confirmar" at bounding box center [459, 153] width 25 height 10
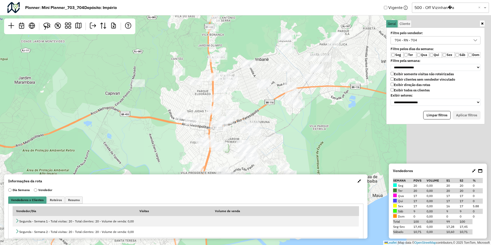
drag, startPoint x: 337, startPoint y: 75, endPoint x: 229, endPoint y: 112, distance: 114.5
click at [229, 112] on div "Leaflet | Map data © OpenStreetMap contributors,© 2025 TomTom, Microsoft" at bounding box center [245, 122] width 491 height 245
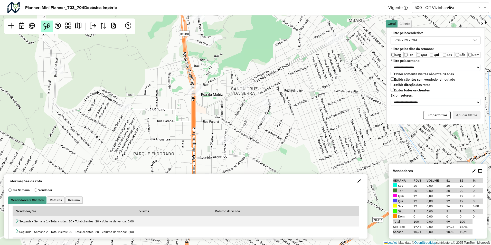
click at [49, 26] on img at bounding box center [46, 26] width 7 height 7
drag, startPoint x: 200, startPoint y: 100, endPoint x: 241, endPoint y: 76, distance: 48.0
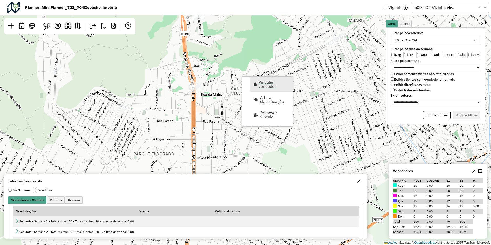
click at [277, 87] on span "Vincular vendedor" at bounding box center [274, 84] width 31 height 8
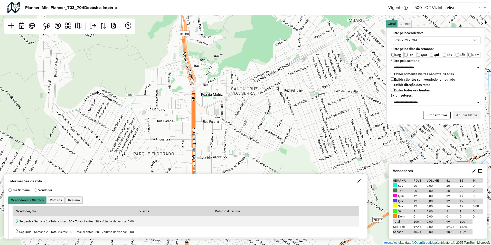
select select "********"
select select "*"
select select "********"
select select "*"
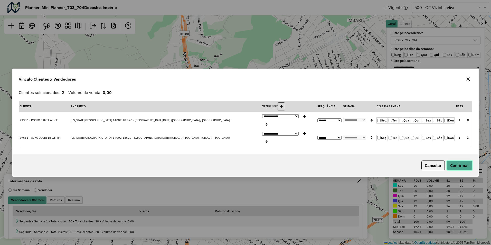
click at [454, 162] on button "Confirmar" at bounding box center [459, 166] width 25 height 10
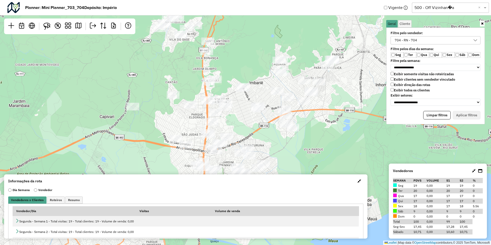
drag, startPoint x: 297, startPoint y: 123, endPoint x: 277, endPoint y: 124, distance: 19.6
click at [277, 124] on div "Leaflet | Map data © OpenStreetMap contributors,© 2025 TomTom, Microsoft" at bounding box center [245, 122] width 491 height 245
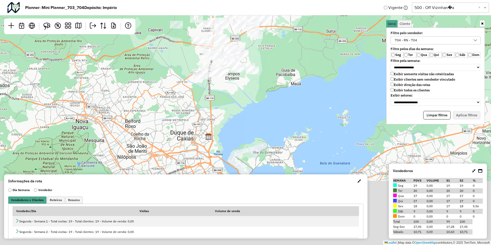
drag, startPoint x: 318, startPoint y: 92, endPoint x: 294, endPoint y: 45, distance: 53.2
click at [296, 41] on div "Leaflet | Map data © OpenStreetMap contributors,© 2025 TomTom, Microsoft" at bounding box center [245, 122] width 491 height 245
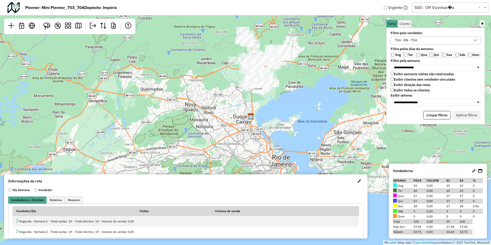
click at [301, 90] on div "Leaflet | Map data © OpenStreetMap contributors,© 2025 TomTom, Microsoft" at bounding box center [245, 122] width 491 height 245
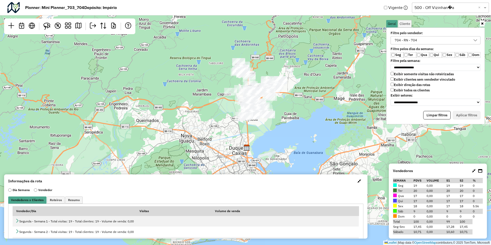
drag, startPoint x: 297, startPoint y: 59, endPoint x: 290, endPoint y: 78, distance: 20.3
click at [290, 78] on div "Leaflet | Map data © OpenStreetMap contributors,© 2025 TomTom, Microsoft" at bounding box center [245, 122] width 491 height 245
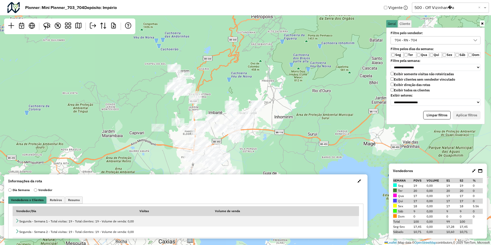
drag, startPoint x: 312, startPoint y: 108, endPoint x: 315, endPoint y: 102, distance: 7.6
click at [315, 102] on div "Leaflet | Map data © OpenStreetMap contributors,© 2025 TomTom, Microsoft" at bounding box center [245, 122] width 491 height 245
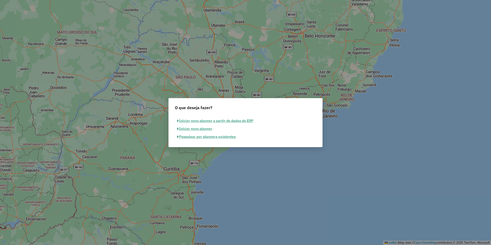
click at [205, 136] on button "Pesquisar por planners existentes" at bounding box center [206, 137] width 63 height 8
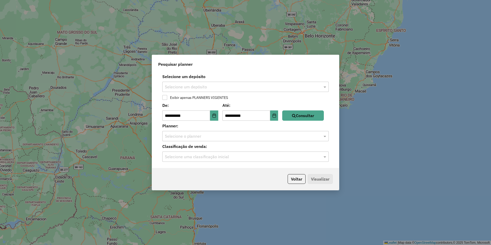
click at [187, 88] on input "text" at bounding box center [240, 87] width 151 height 6
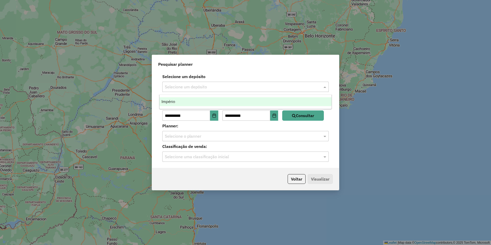
click at [179, 104] on div "Império" at bounding box center [246, 101] width 172 height 9
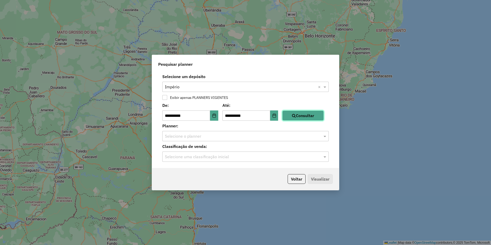
click at [296, 117] on button "Consultar" at bounding box center [303, 115] width 42 height 10
click at [296, 115] on icon "button" at bounding box center [294, 116] width 4 height 4
click at [195, 136] on input "text" at bounding box center [240, 136] width 151 height 6
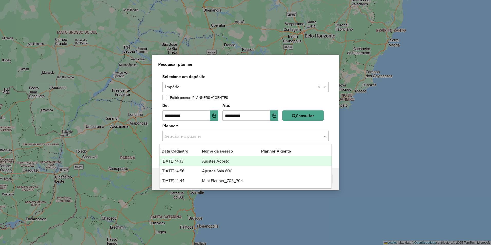
click at [222, 163] on td "Ajustes Agosto" at bounding box center [231, 161] width 59 height 7
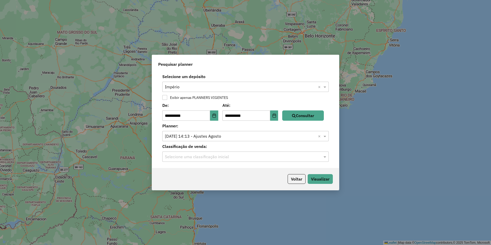
click at [222, 158] on input "text" at bounding box center [240, 157] width 151 height 6
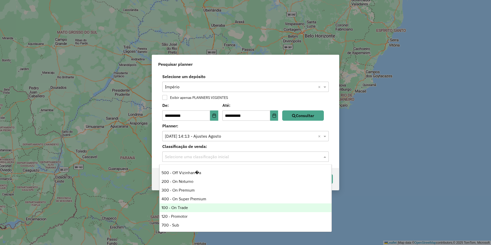
scroll to position [51, 0]
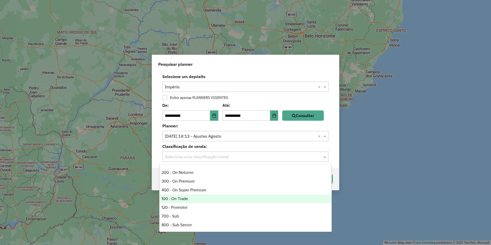
click at [181, 199] on div "100 - On Trade" at bounding box center [246, 198] width 172 height 9
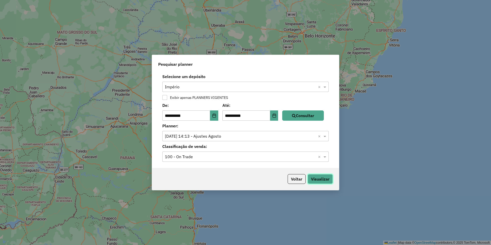
click at [315, 178] on button "Visualizar" at bounding box center [320, 179] width 25 height 10
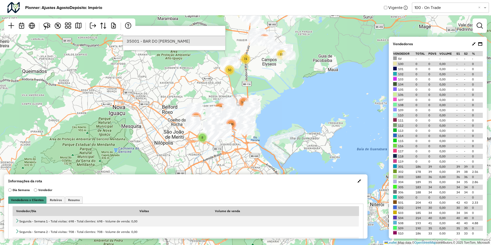
type input "*****"
click at [155, 42] on li "35001 - BAR DO [PERSON_NAME]" at bounding box center [174, 41] width 102 height 10
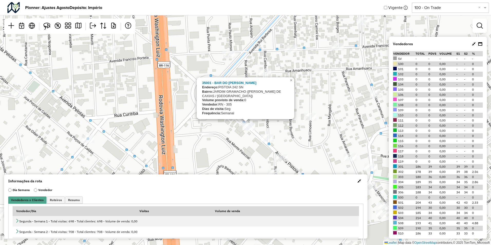
click at [239, 133] on div "35001 - BAR DO [PERSON_NAME]: PISTOIA 242 SN Bairro: JARDIM GRAMACHO ([PERSON_N…" at bounding box center [245, 122] width 491 height 245
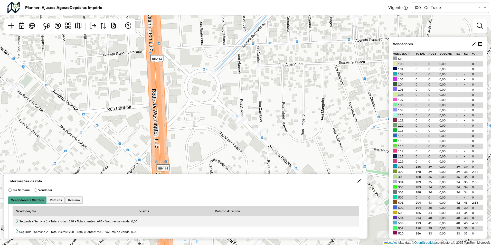
drag, startPoint x: 243, startPoint y: 133, endPoint x: 185, endPoint y: 93, distance: 70.5
click at [185, 93] on div "Leaflet | Map data © OpenStreetMap contributors,© 2025 TomTom, Microsoft" at bounding box center [245, 122] width 491 height 245
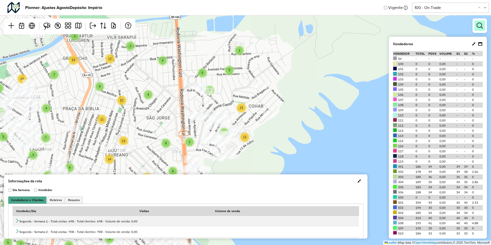
click at [480, 26] on em at bounding box center [480, 26] width 6 height 6
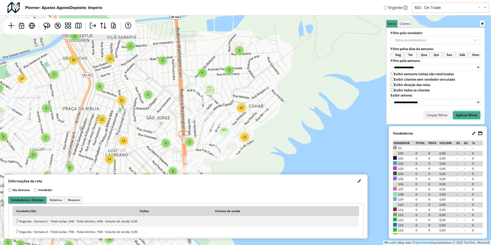
click at [459, 117] on button "Aplicar filtros" at bounding box center [467, 115] width 28 height 9
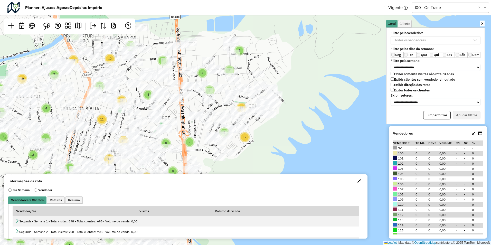
click at [283, 64] on div "2 2 5 2 2 2 3 2 5 2 8 2 12 2 3 2 2 3 2 2 5 10 3 7 4 14 8 3 5 2 3 9 3 3 3 4 6 2 …" at bounding box center [245, 122] width 491 height 245
click at [329, 94] on div "2 2 5 2 2 2 3 2 5 2 8 2 12 2 3 2 2 3 2 2 5 10 3 7 4 14 8 3 5 2 3 9 3 3 3 4 6 2 …" at bounding box center [245, 122] width 491 height 245
type input "*****"
click at [163, 44] on li "35001 - BAR DO [PERSON_NAME]" at bounding box center [174, 41] width 102 height 10
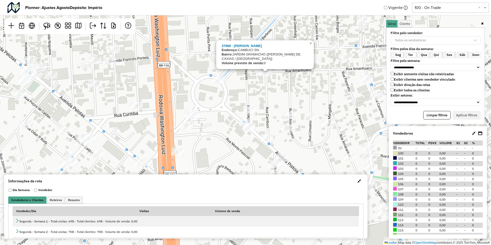
click at [240, 87] on div "37966 - [PERSON_NAME]: CAMBUCI SN Bairro: [GEOGRAPHIC_DATA] ([PERSON_NAME] DE C…" at bounding box center [245, 122] width 491 height 245
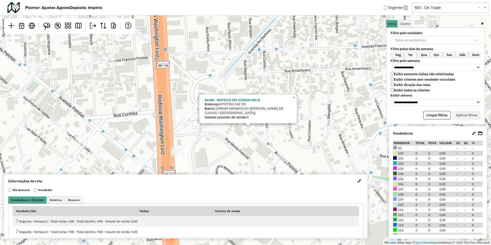
click at [240, 135] on div "84166 - BOTECO DO [PERSON_NAME] B Endereço: PISTOIA 242 SN Bairro: JARDIM GRAMA…" at bounding box center [245, 122] width 491 height 245
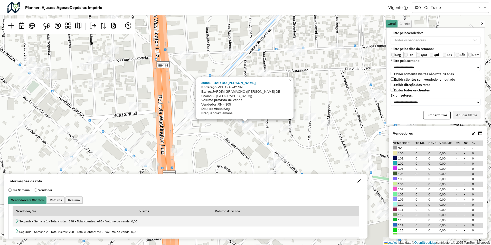
click at [231, 133] on div "35001 - BAR DO [PERSON_NAME]: PISTOIA 242 SN Bairro: JARDIM GRAMACHO ([PERSON_N…" at bounding box center [245, 122] width 491 height 245
click at [232, 135] on div "35001 - BAR DO [PERSON_NAME]: PISTOIA 242 SN Bairro: JARDIM GRAMACHO ([PERSON_N…" at bounding box center [245, 122] width 491 height 245
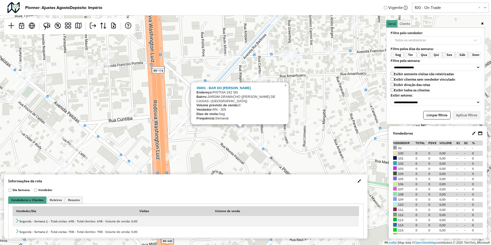
click at [234, 133] on div "35001 - BAR DO [PERSON_NAME]: PISTOIA 242 SN Bairro: JARDIM GRAMACHO ([PERSON_N…" at bounding box center [245, 122] width 491 height 245
click at [471, 115] on button "Aplicar filtros" at bounding box center [467, 115] width 28 height 9
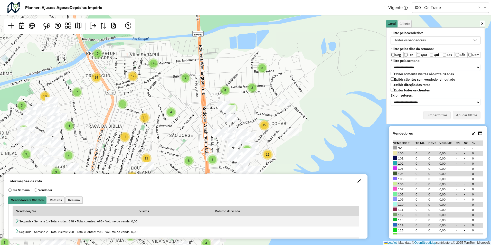
click at [459, 57] on label "Sáb" at bounding box center [461, 55] width 13 height 6
click at [467, 114] on button "Aplicar filtros" at bounding box center [467, 115] width 28 height 9
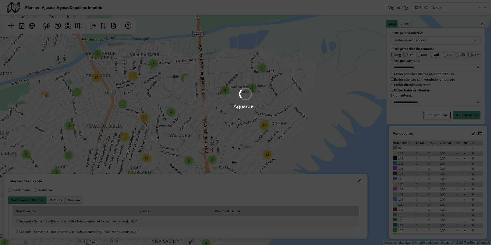
click at [472, 115] on div "Aguarde..." at bounding box center [245, 122] width 491 height 245
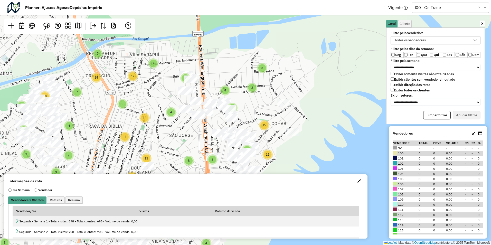
click at [394, 51] on label "Filtre pelos dias da semana:" at bounding box center [436, 49] width 96 height 4
click at [396, 55] on label "Seg" at bounding box center [397, 55] width 13 height 6
click at [461, 118] on button "Aplicar filtros" at bounding box center [467, 115] width 28 height 9
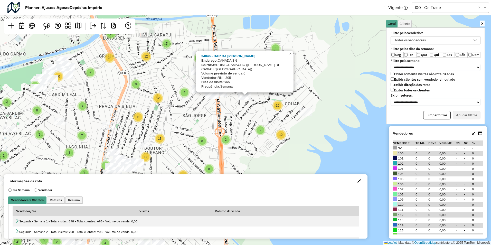
click at [253, 112] on div "7 4 3 3 2 3 5 6 2 7 2 2 3 3 2 5 4 4 9 4 3 8 7 4 5 8 3 5 12 6 8 12 4 13 10 15 2 …" at bounding box center [245, 122] width 491 height 245
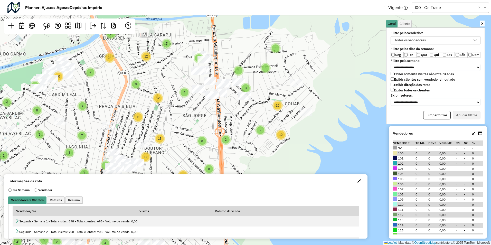
click at [244, 108] on div "7 4 3 3 2 3 5 6 2 7 2 2 3 3 2 5 4 4 9 4 3 8 7 4 5 8 3 5 12 6 8 12 4 13 10 15 2 …" at bounding box center [245, 122] width 491 height 245
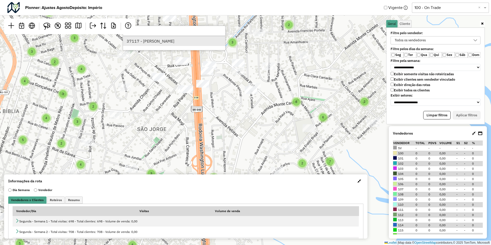
type input "*****"
click at [170, 41] on li "37117 - [PERSON_NAME]" at bounding box center [174, 41] width 102 height 10
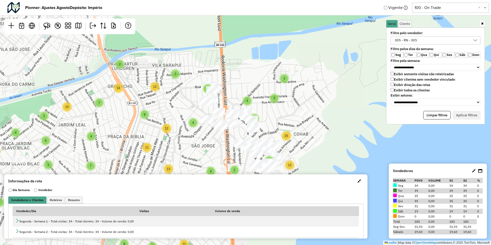
drag, startPoint x: 170, startPoint y: 157, endPoint x: 189, endPoint y: 76, distance: 82.9
click at [189, 76] on div "7 4 3 3 2 3 5 6 2 7 2 2 3 3 2 5 4 4 9 4 3 8 7 4 5 8 3 5 12 6 8 12 4 13 10 15 2 …" at bounding box center [245, 122] width 491 height 245
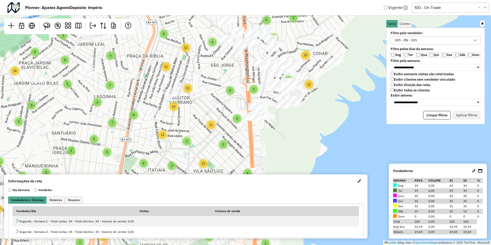
drag, startPoint x: 176, startPoint y: 129, endPoint x: 161, endPoint y: 158, distance: 32.4
click at [161, 158] on div "7 4 3 3 2 3 5 6 2 7 2 2 3 3 2 5 4 4 9 4 3 8 7 4 5 8 3 5 12 6 8 12 4 13 10 15 2 …" at bounding box center [245, 122] width 491 height 245
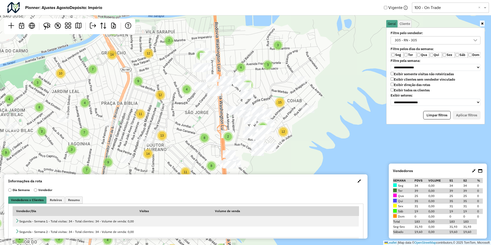
drag, startPoint x: 242, startPoint y: 150, endPoint x: 242, endPoint y: 120, distance: 30.6
click at [242, 120] on div "7 4 3 3 2 3 5 6 2 7 2 2 3 3 2 5 4 4 9 4 3 8 7 4 5 8 3 5 12 6 8 12 4 13 10 15 2 …" at bounding box center [245, 122] width 491 height 245
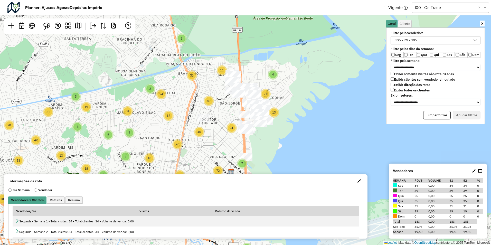
drag, startPoint x: 274, startPoint y: 132, endPoint x: 272, endPoint y: 118, distance: 14.5
click at [272, 118] on div "7 10 4 24 2 3 13 18 22 20 31 13 42 4 3 6 8 3 24 12 6 19 34 2 13 4 27 35 11 49 4…" at bounding box center [245, 122] width 491 height 245
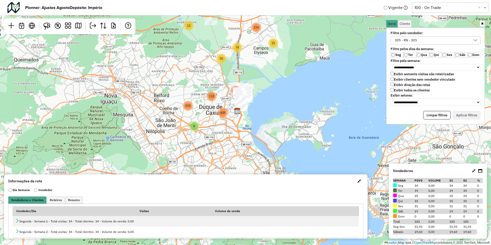
drag, startPoint x: 291, startPoint y: 62, endPoint x: 275, endPoint y: 105, distance: 45.0
click at [275, 105] on div "3 8 203 119 141 436 12 6 64 15 50 74 2 5 8 64 48 164 50 224 Leaflet | Map data …" at bounding box center [245, 122] width 491 height 245
